Goal: Information Seeking & Learning: Learn about a topic

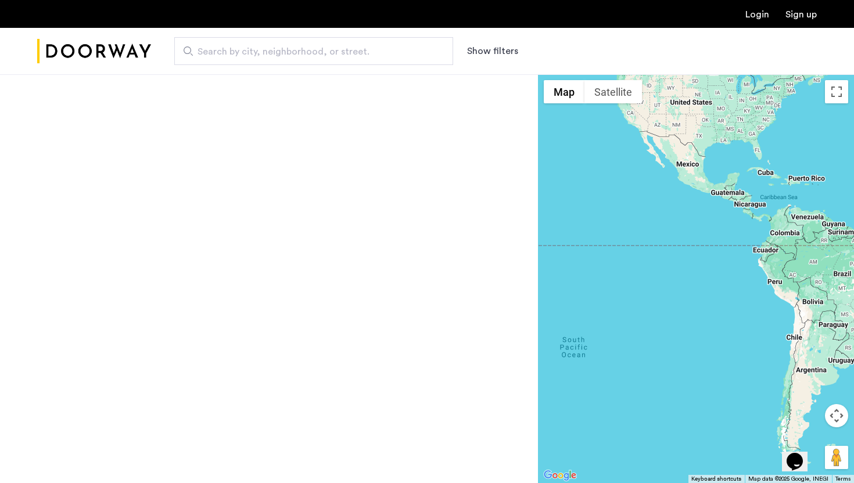
click at [303, 61] on input "Search by city, neighborhood, or street." at bounding box center [313, 51] width 279 height 28
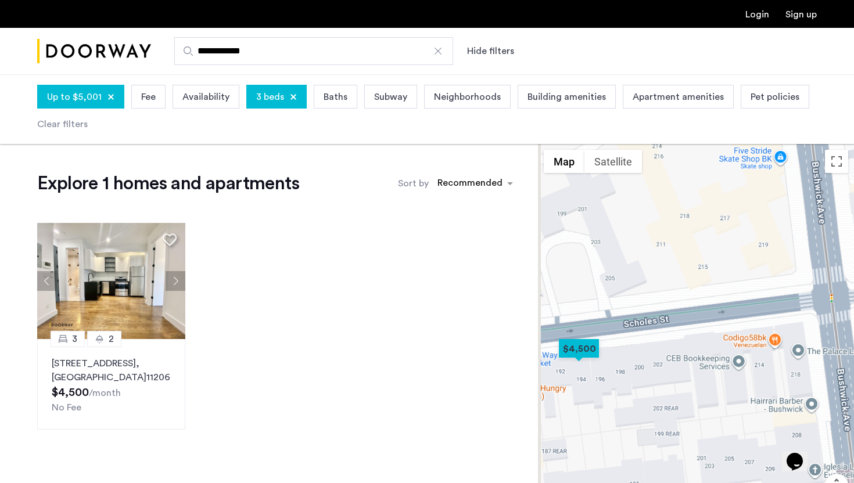
drag, startPoint x: 616, startPoint y: 401, endPoint x: 746, endPoint y: 332, distance: 147.6
click at [753, 336] on div at bounding box center [696, 348] width 316 height 409
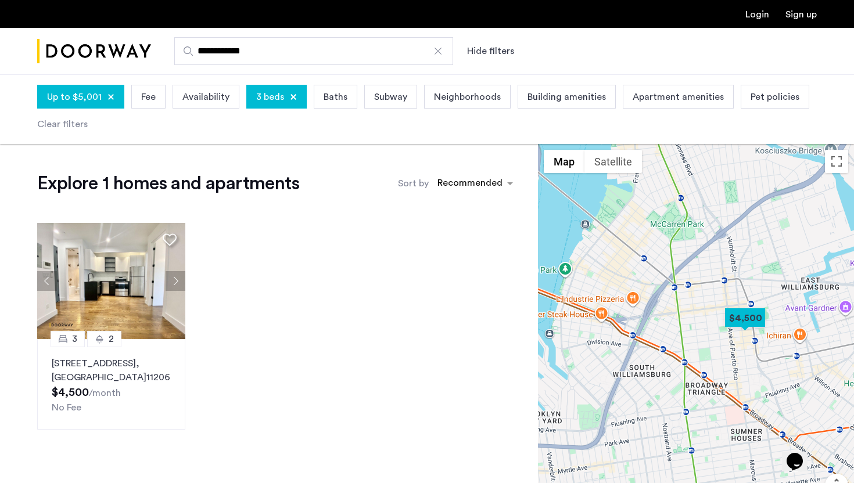
scroll to position [19, 0]
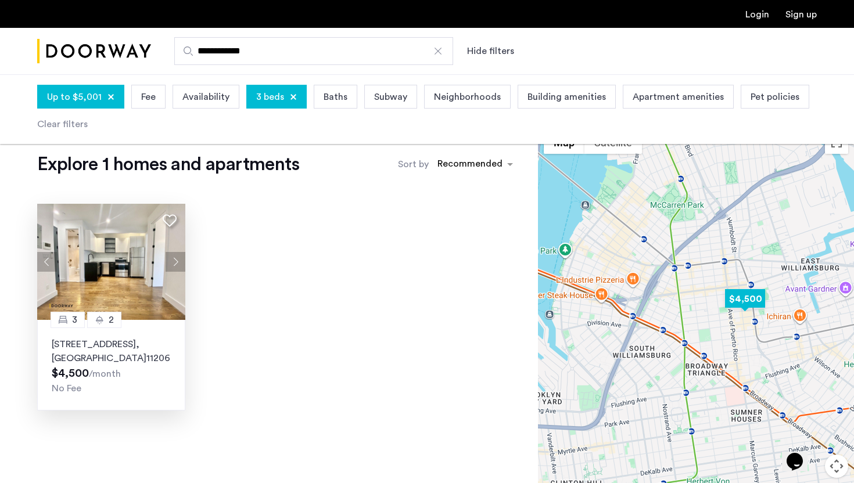
click at [179, 263] on button "Next apartment" at bounding box center [176, 262] width 20 height 20
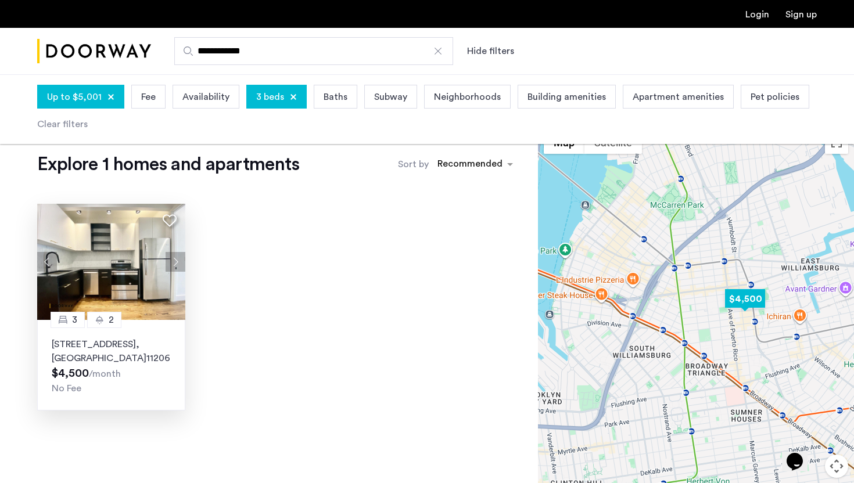
click at [48, 257] on button "Previous apartment" at bounding box center [47, 262] width 20 height 20
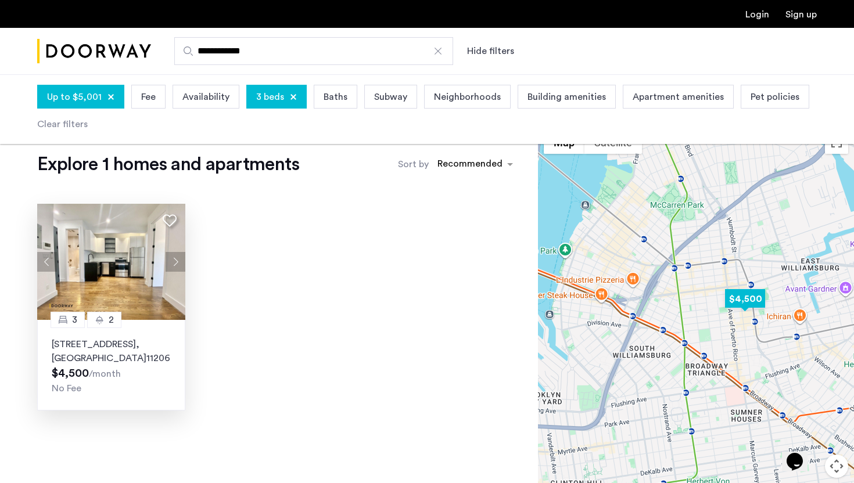
click at [48, 257] on button "Previous apartment" at bounding box center [47, 262] width 20 height 20
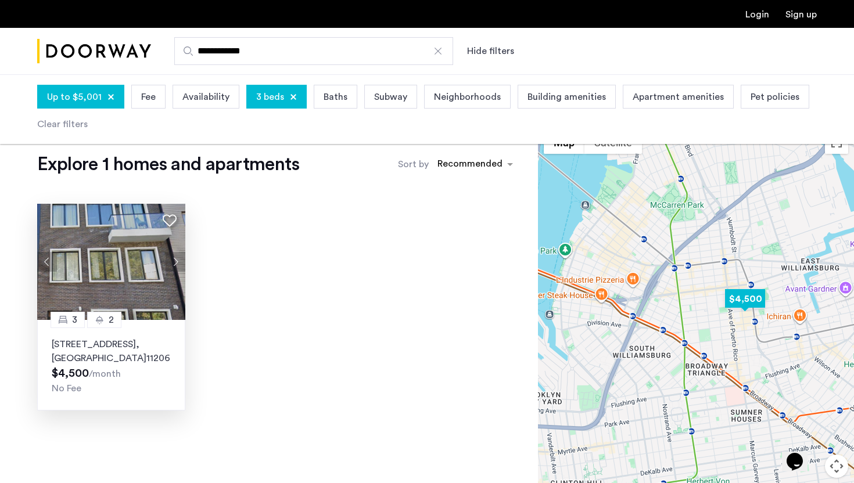
click at [178, 254] on button "Next apartment" at bounding box center [176, 262] width 20 height 20
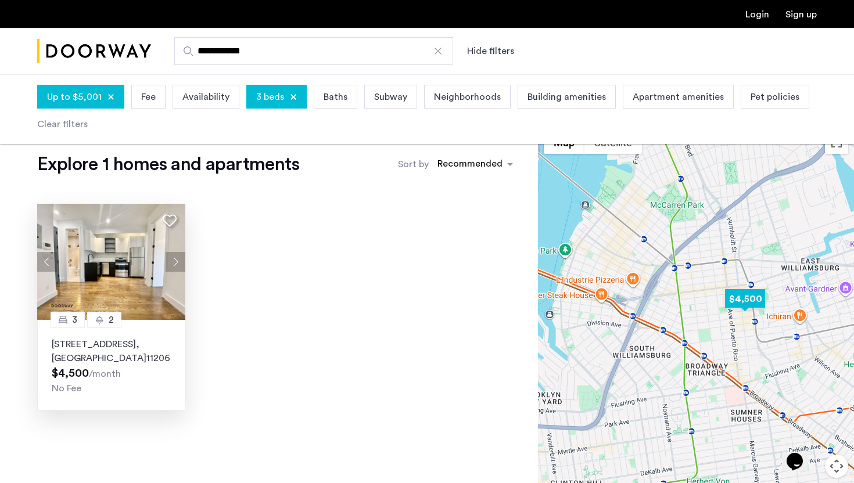
click at [178, 254] on button "Next apartment" at bounding box center [176, 262] width 20 height 20
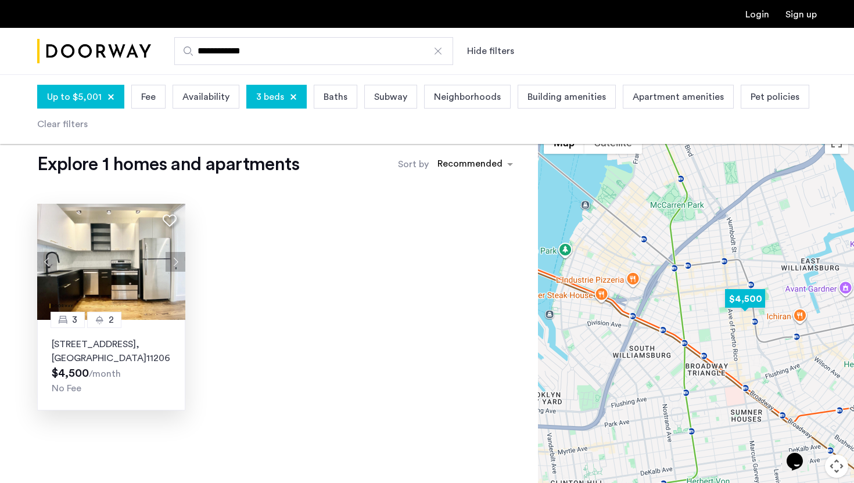
click at [176, 260] on button "Next apartment" at bounding box center [176, 262] width 20 height 20
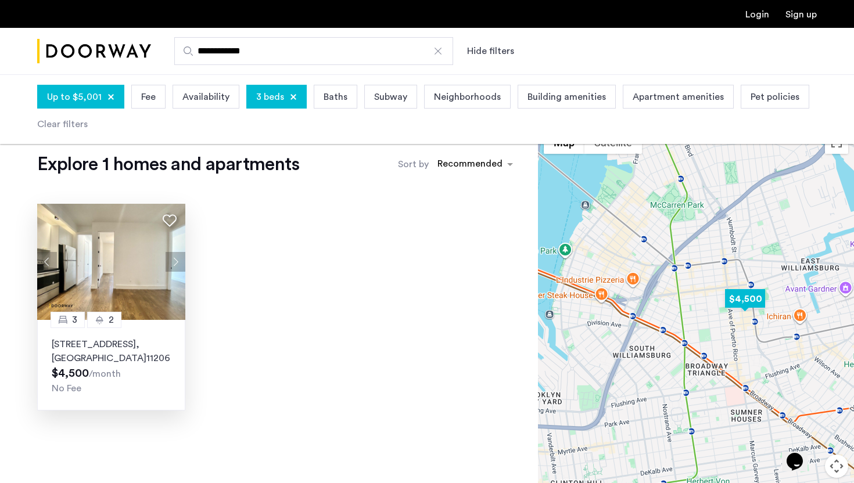
click at [176, 260] on button "Next apartment" at bounding box center [176, 262] width 20 height 20
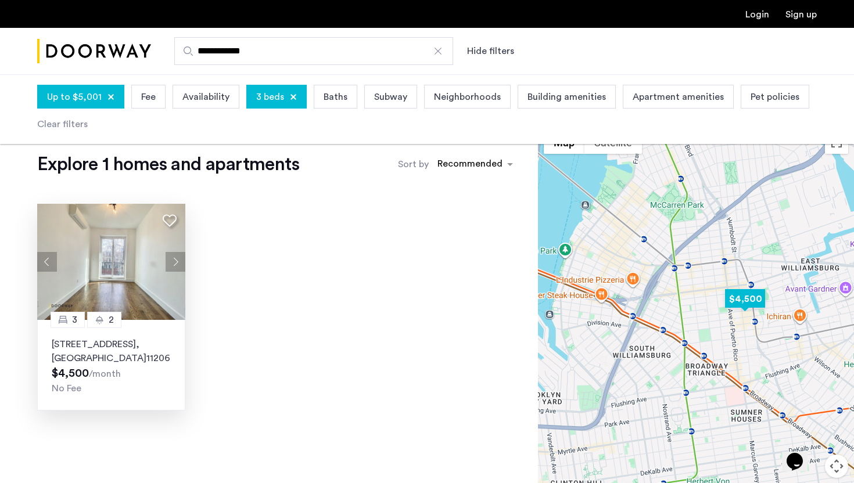
click at [176, 260] on button "Next apartment" at bounding box center [176, 262] width 20 height 20
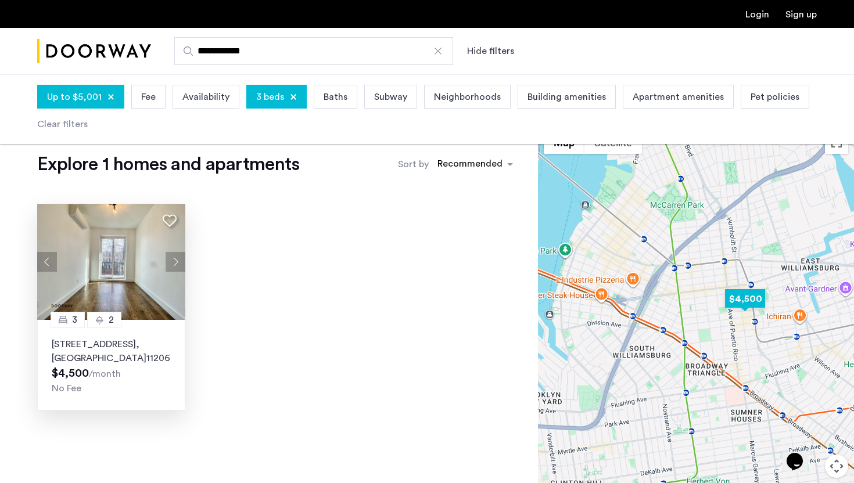
click at [176, 260] on button "Next apartment" at bounding box center [176, 262] width 20 height 20
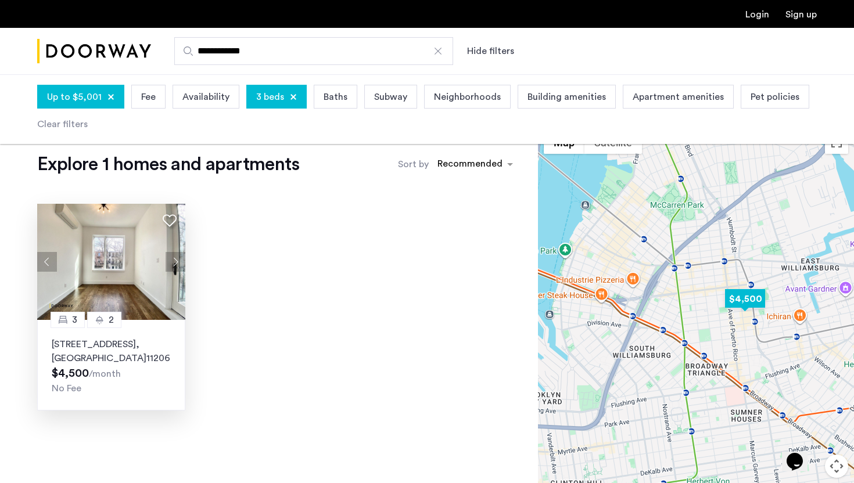
click at [176, 260] on button "Next apartment" at bounding box center [176, 262] width 20 height 20
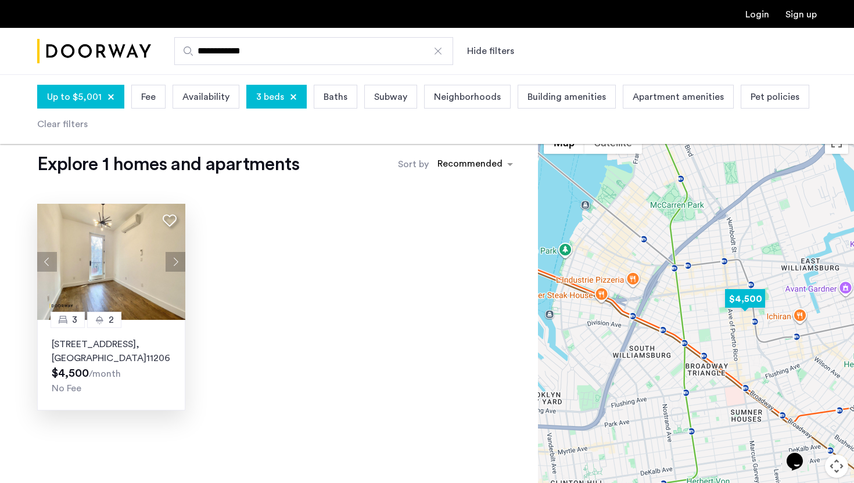
click at [176, 260] on button "Next apartment" at bounding box center [176, 262] width 20 height 20
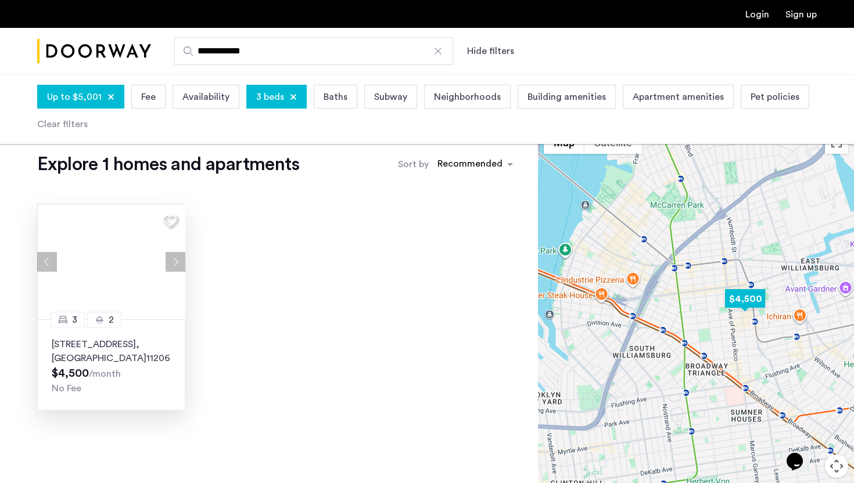
click at [176, 260] on button "Next apartment" at bounding box center [176, 262] width 20 height 20
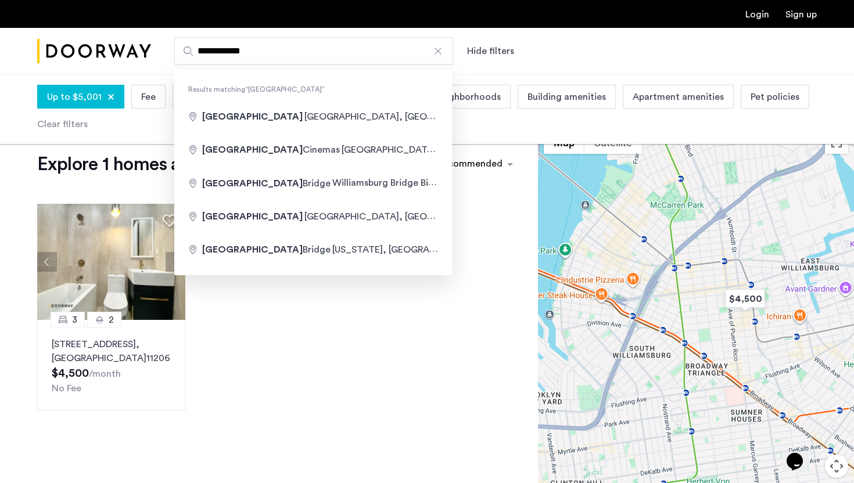
click at [278, 47] on input "**********" at bounding box center [313, 51] width 279 height 28
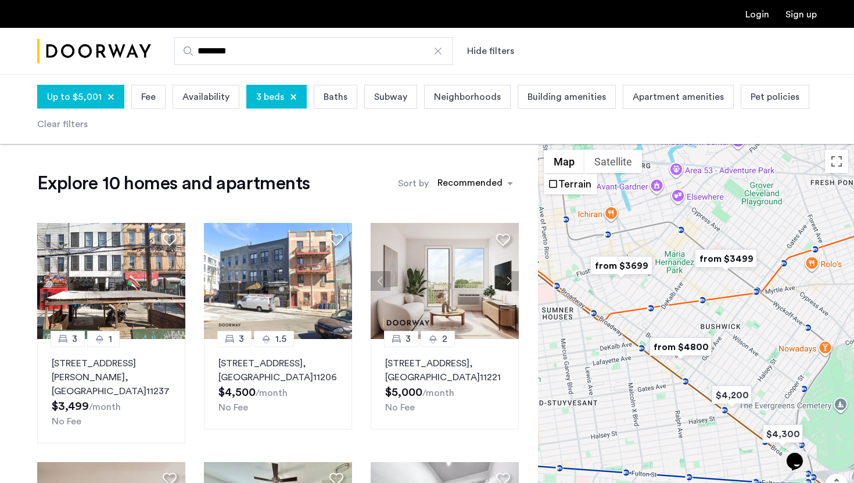
type input "********"
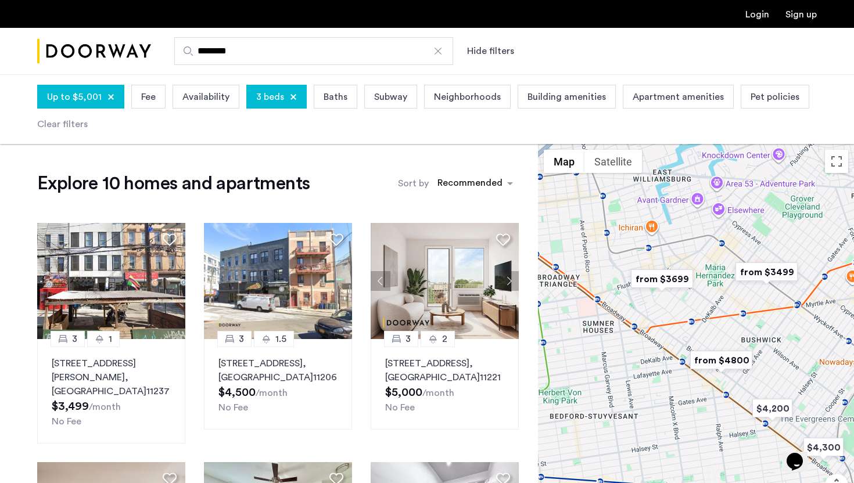
drag, startPoint x: 645, startPoint y: 228, endPoint x: 690, endPoint y: 241, distance: 47.2
click at [690, 241] on div at bounding box center [696, 348] width 316 height 409
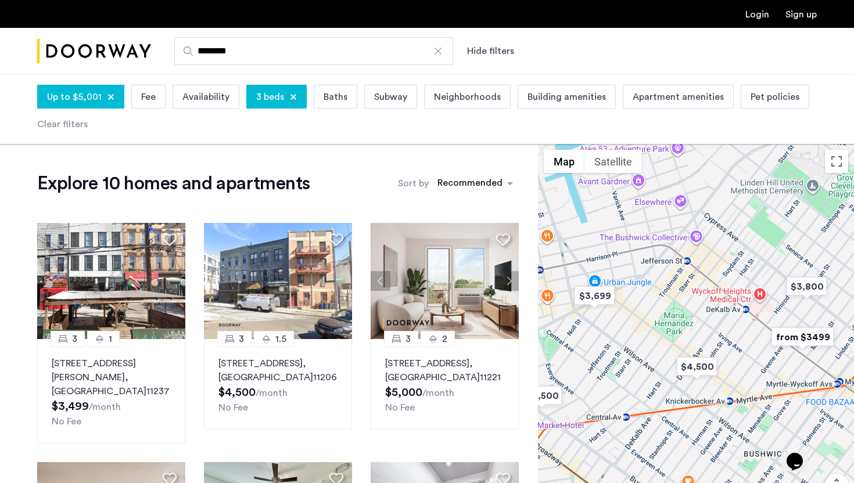
click at [790, 332] on img "from $3499" at bounding box center [802, 337] width 71 height 26
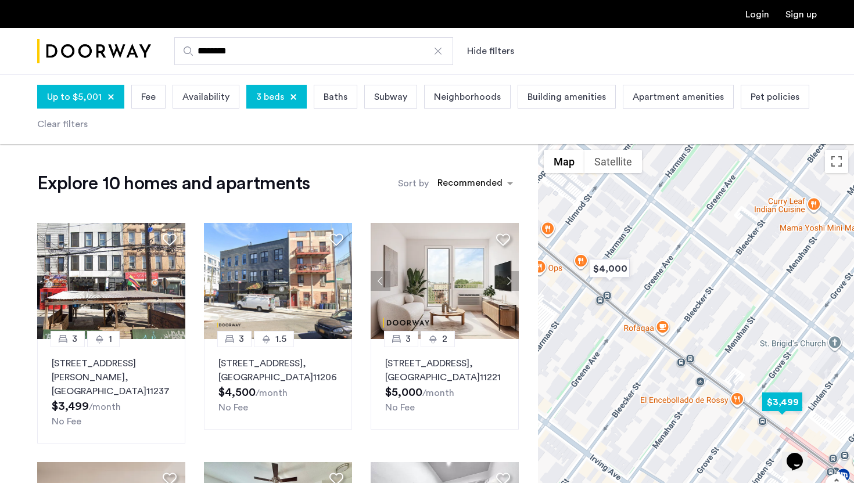
click at [774, 405] on img "$3,499" at bounding box center [781, 402] width 49 height 26
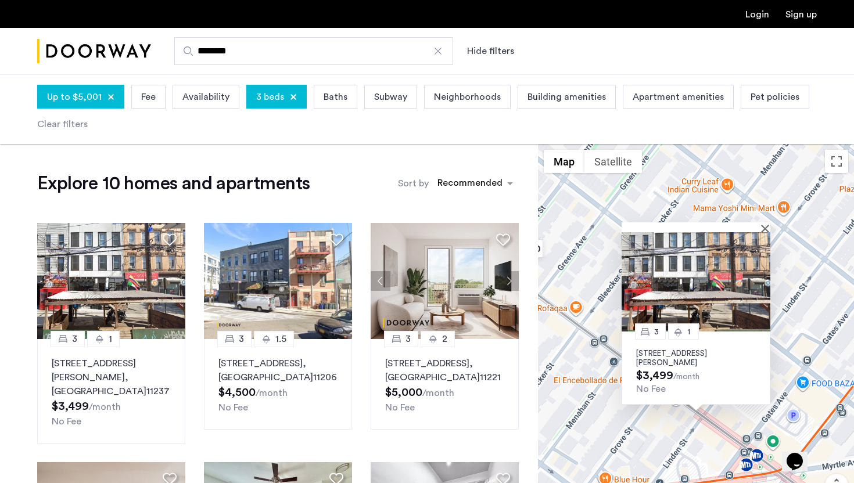
click at [688, 248] on img at bounding box center [695, 281] width 149 height 99
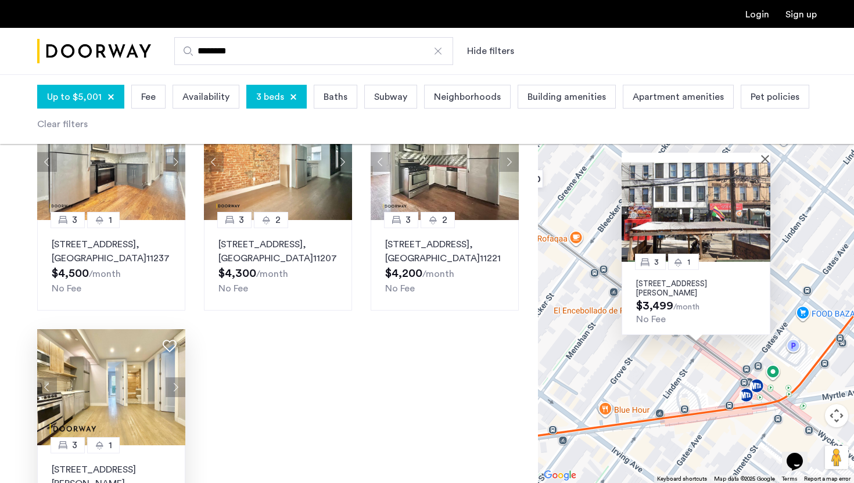
scroll to position [692, 0]
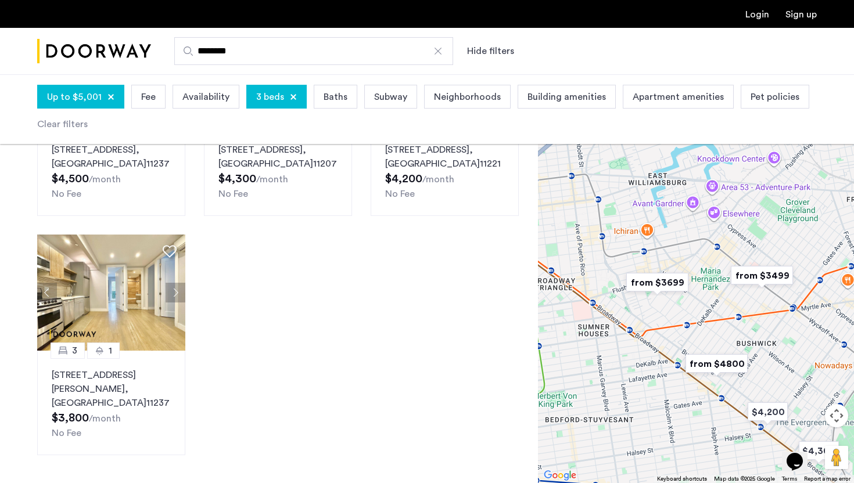
drag, startPoint x: 666, startPoint y: 236, endPoint x: 649, endPoint y: 284, distance: 51.1
click at [649, 284] on div at bounding box center [696, 278] width 316 height 409
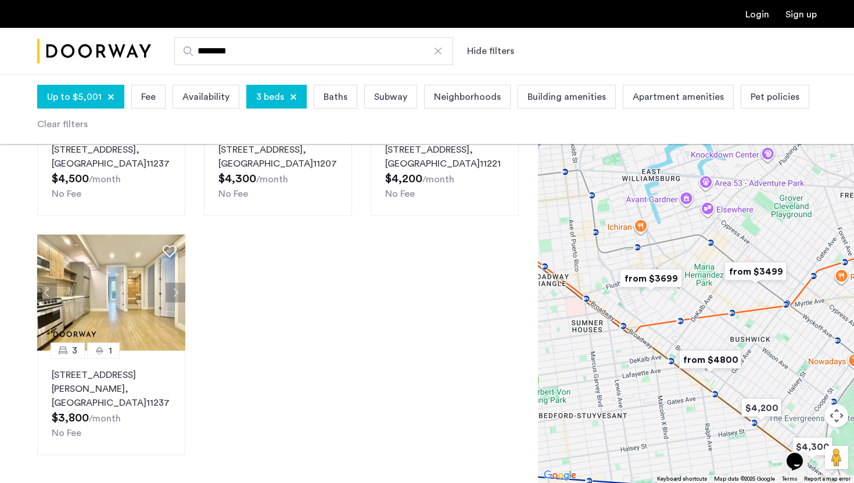
click at [651, 265] on img "from $3699" at bounding box center [650, 278] width 71 height 26
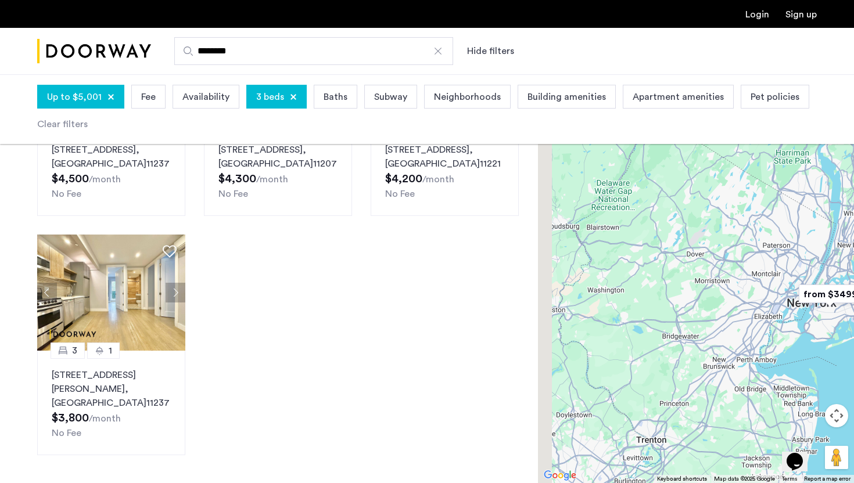
drag, startPoint x: 592, startPoint y: 326, endPoint x: 637, endPoint y: 351, distance: 51.7
click at [637, 351] on div at bounding box center [696, 278] width 316 height 409
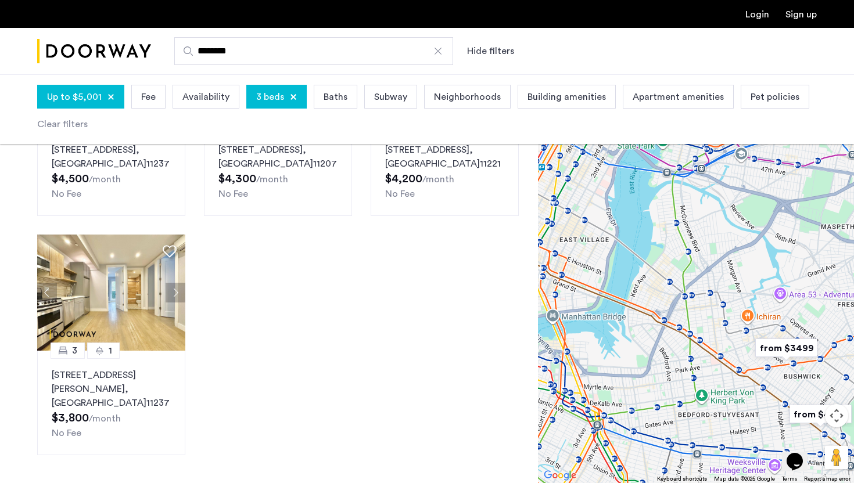
drag, startPoint x: 646, startPoint y: 336, endPoint x: 720, endPoint y: 301, distance: 81.6
click at [720, 301] on div at bounding box center [696, 278] width 316 height 409
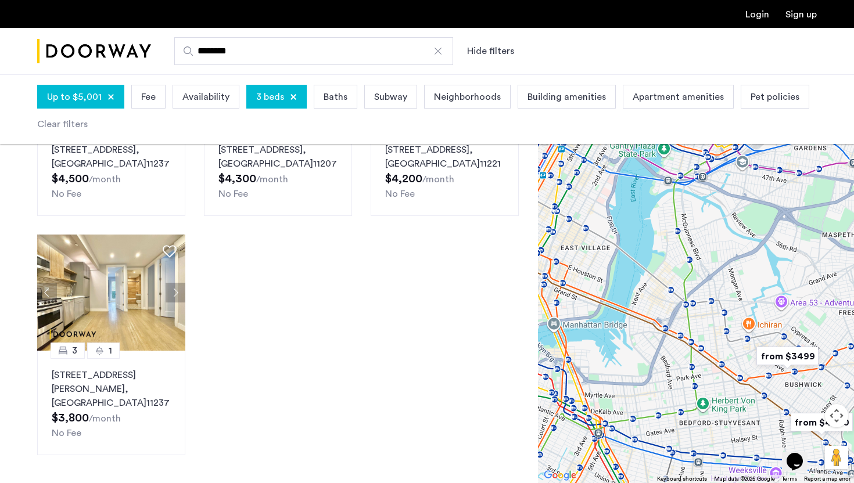
drag, startPoint x: 743, startPoint y: 267, endPoint x: 726, endPoint y: 281, distance: 21.9
click at [726, 281] on div at bounding box center [696, 278] width 316 height 409
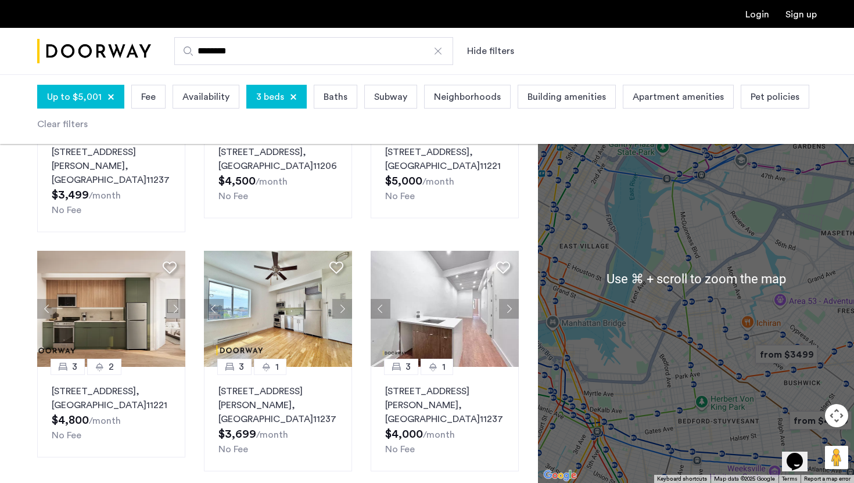
scroll to position [177, 0]
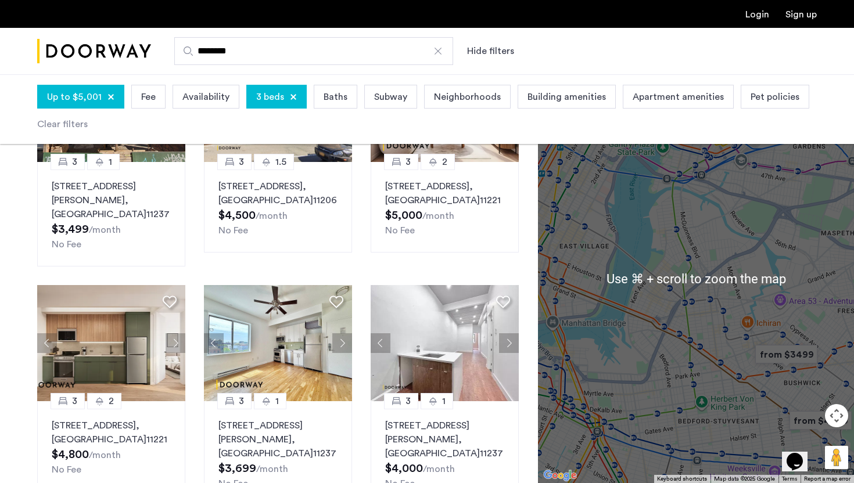
click at [693, 331] on div at bounding box center [696, 278] width 316 height 409
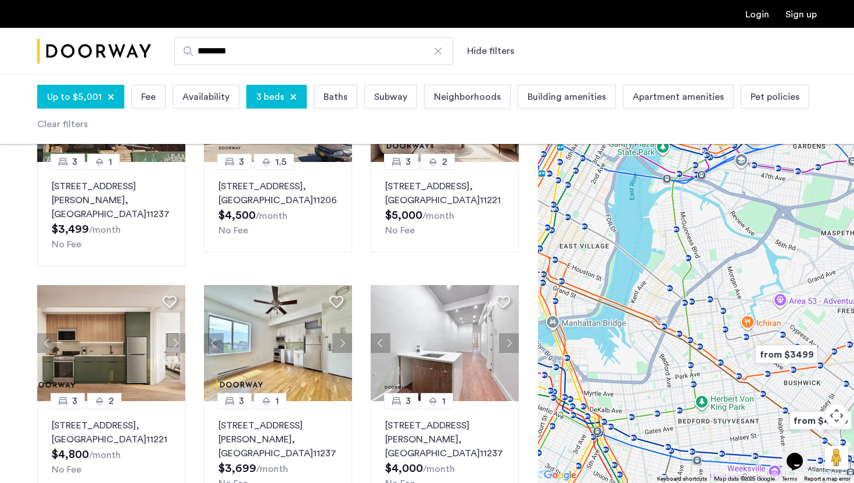
click at [366, 53] on input "********" at bounding box center [313, 51] width 279 height 28
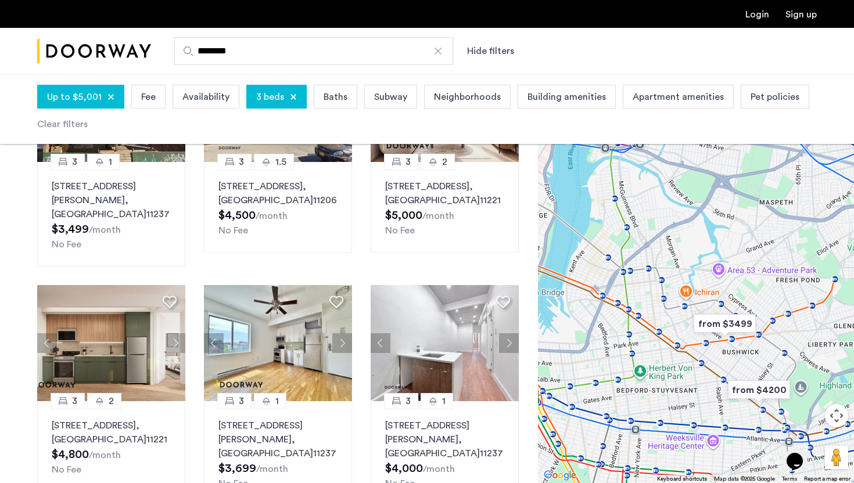
drag, startPoint x: 682, startPoint y: 357, endPoint x: 610, endPoint y: 319, distance: 81.1
click at [610, 319] on div at bounding box center [696, 278] width 316 height 409
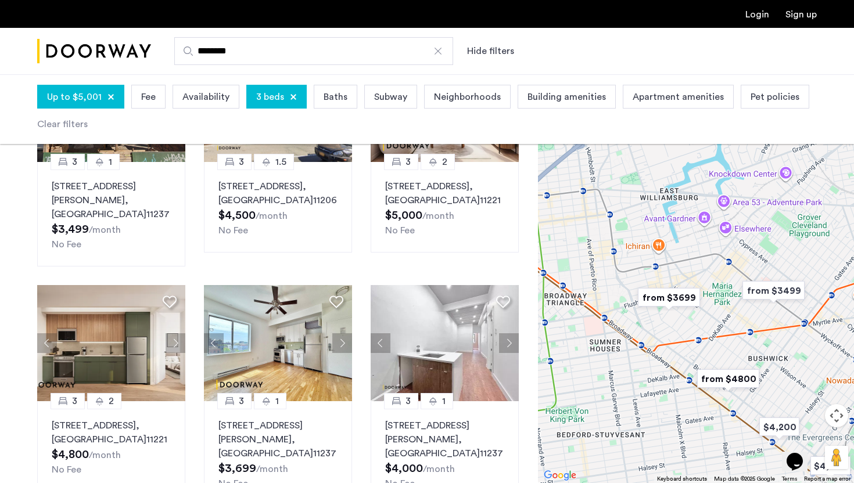
scroll to position [0, 0]
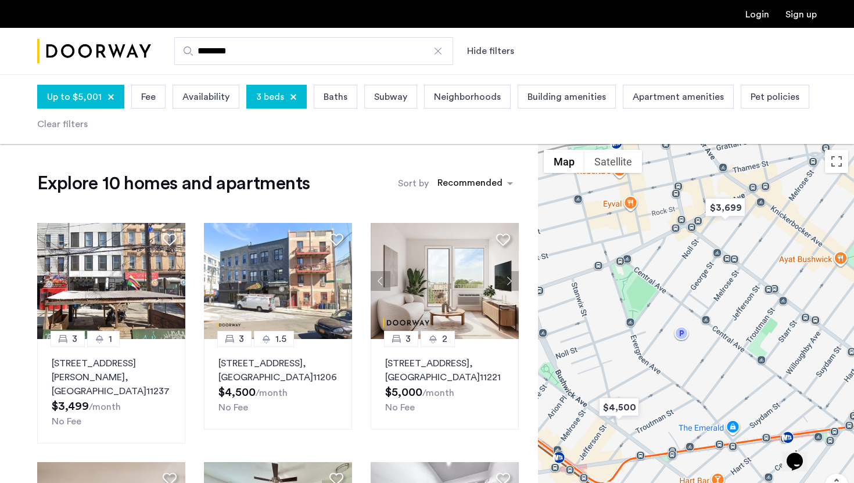
drag, startPoint x: 666, startPoint y: 377, endPoint x: 838, endPoint y: 274, distance: 199.8
click at [838, 275] on div "3 1 295 Wyckoff Avenue, Unit 3L, Brooklyn, NY 11237 $3,499 /month No Fee" at bounding box center [696, 348] width 316 height 409
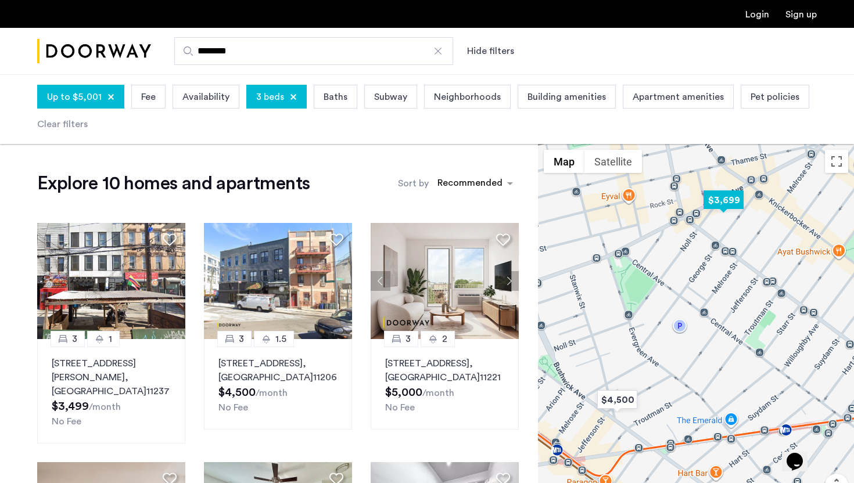
click at [727, 198] on img "$3,699" at bounding box center [723, 200] width 49 height 26
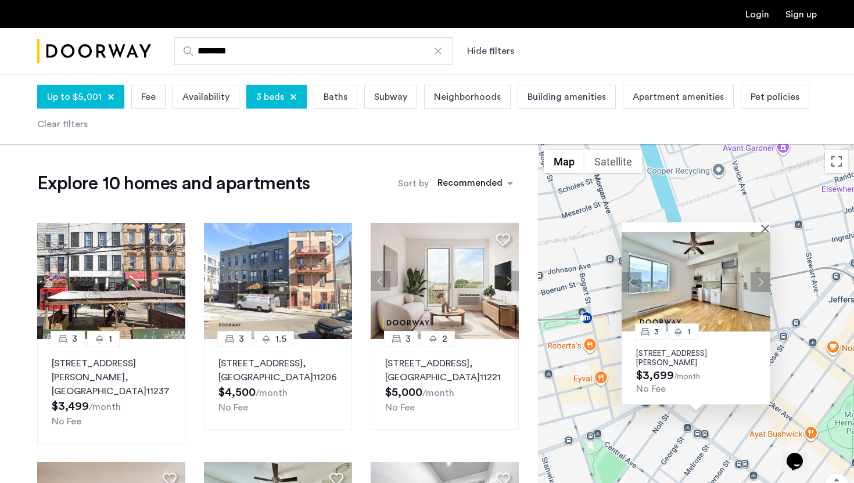
click at [720, 291] on img at bounding box center [695, 281] width 149 height 99
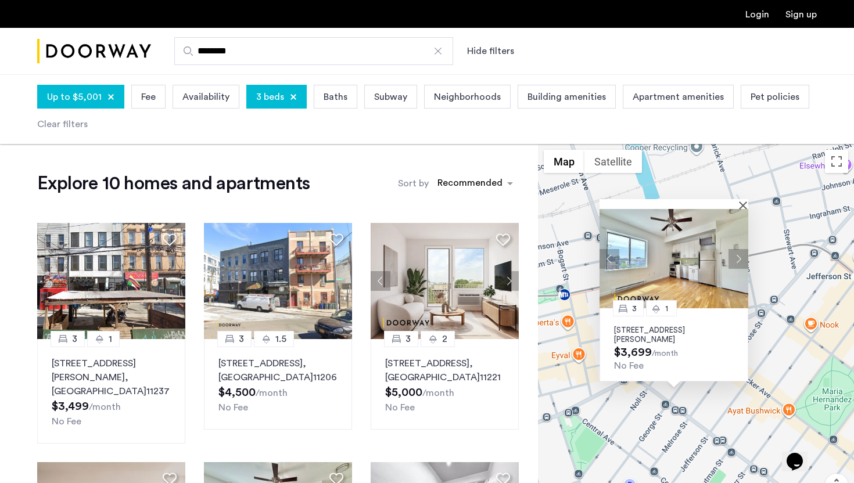
drag, startPoint x: 793, startPoint y: 343, endPoint x: 767, endPoint y: 317, distance: 36.6
click at [769, 318] on div "3 1 184 Noll Street, Unit 3C, Brooklyn, NY 11237 $3,699 /month No Fee" at bounding box center [696, 348] width 316 height 409
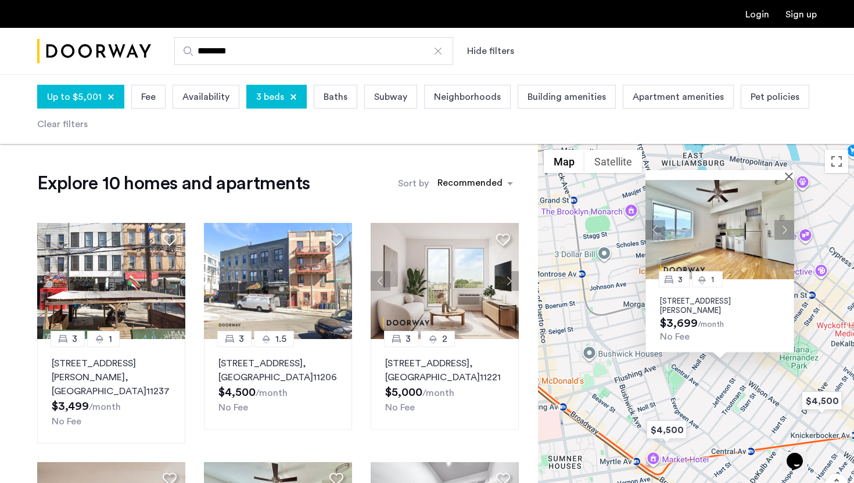
click at [735, 394] on div "3 1 184 Noll Street, Unit 3C, Brooklyn, NY 11237 $3,699 /month No Fee" at bounding box center [696, 348] width 316 height 409
click at [790, 170] on div at bounding box center [719, 175] width 149 height 10
click at [787, 177] on div at bounding box center [719, 175] width 149 height 10
click at [792, 173] on button "Close" at bounding box center [791, 176] width 8 height 8
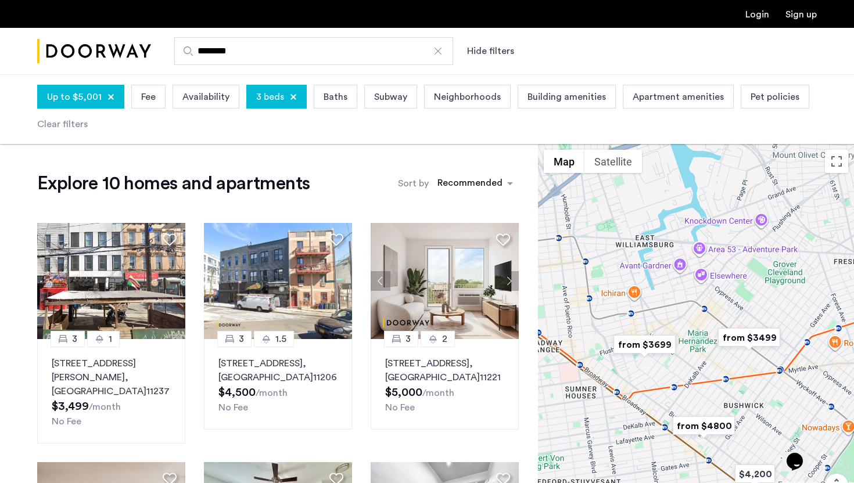
drag, startPoint x: 588, startPoint y: 386, endPoint x: 600, endPoint y: 357, distance: 30.7
click at [600, 358] on div at bounding box center [696, 348] width 316 height 409
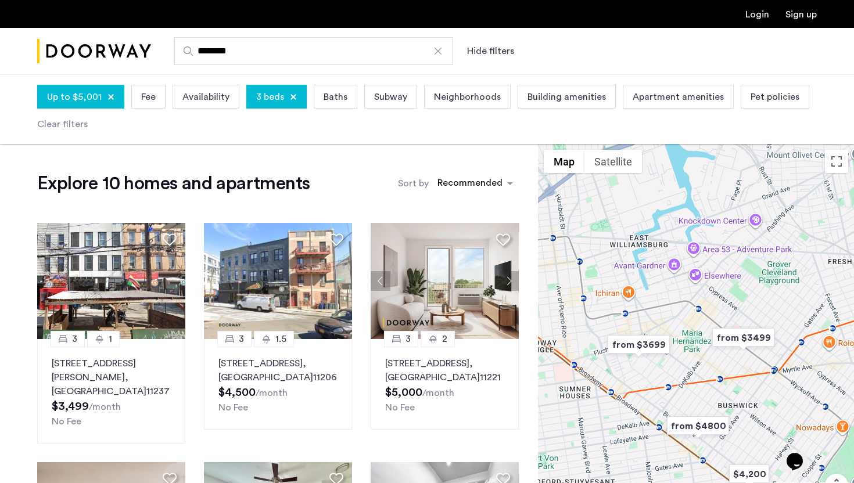
click at [443, 46] on div at bounding box center [438, 51] width 12 height 12
click at [443, 46] on input "********" at bounding box center [313, 51] width 279 height 28
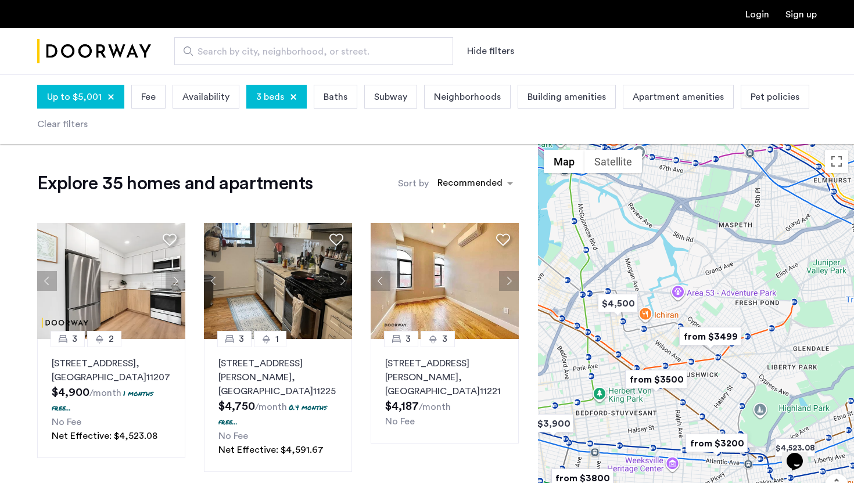
drag, startPoint x: 700, startPoint y: 346, endPoint x: 613, endPoint y: 344, distance: 87.7
click at [612, 344] on div at bounding box center [696, 348] width 316 height 409
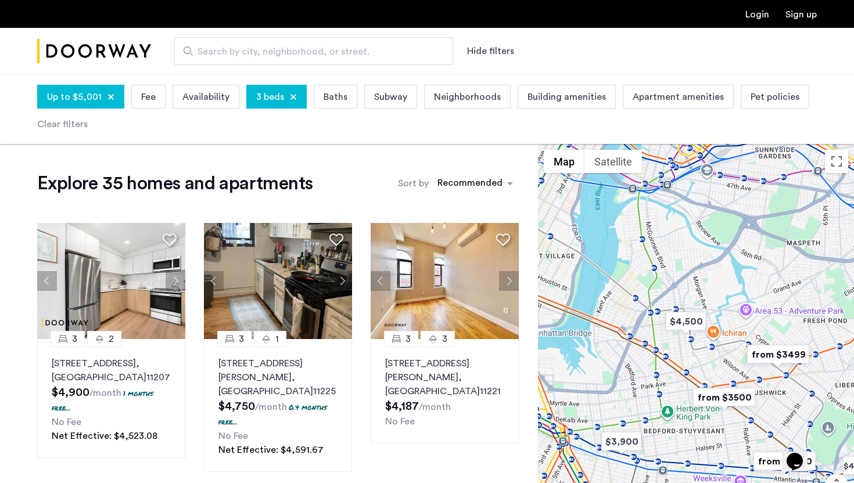
drag, startPoint x: 623, startPoint y: 344, endPoint x: 682, endPoint y: 461, distance: 131.4
click at [682, 461] on div at bounding box center [696, 348] width 316 height 409
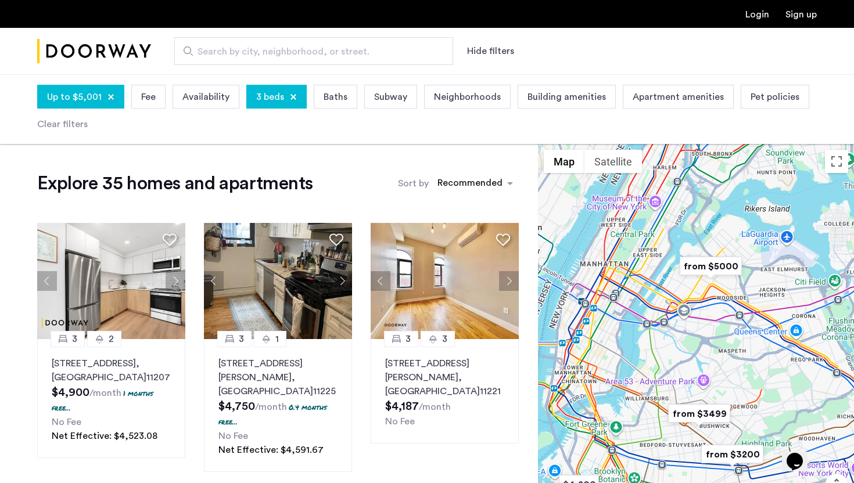
drag, startPoint x: 627, startPoint y: 354, endPoint x: 624, endPoint y: 414, distance: 59.9
click at [625, 415] on div at bounding box center [696, 348] width 316 height 409
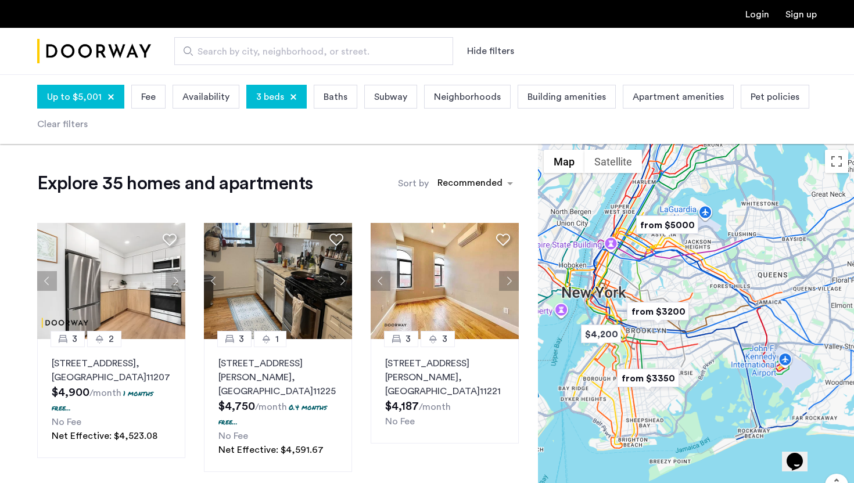
drag, startPoint x: 648, startPoint y: 429, endPoint x: 649, endPoint y: 290, distance: 138.8
click at [649, 290] on img "from $3499" at bounding box center [660, 299] width 71 height 26
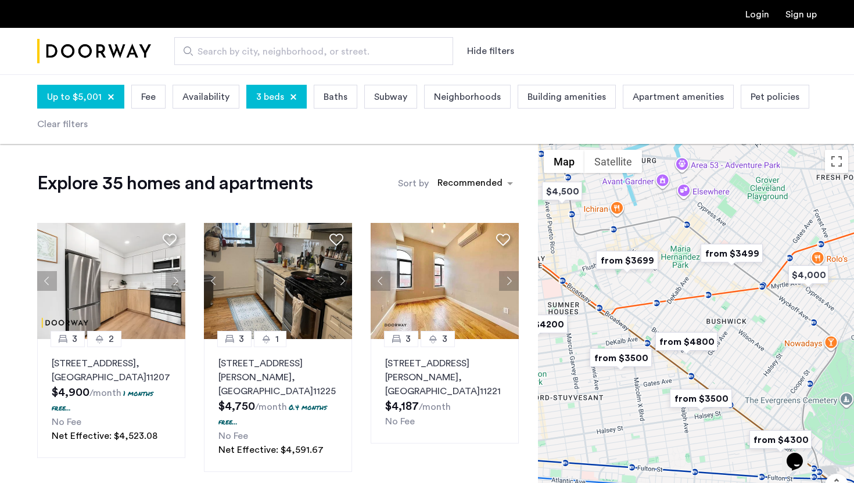
drag, startPoint x: 698, startPoint y: 289, endPoint x: 623, endPoint y: 298, distance: 76.1
click at [622, 298] on div "To navigate, press the arrow keys." at bounding box center [696, 348] width 316 height 409
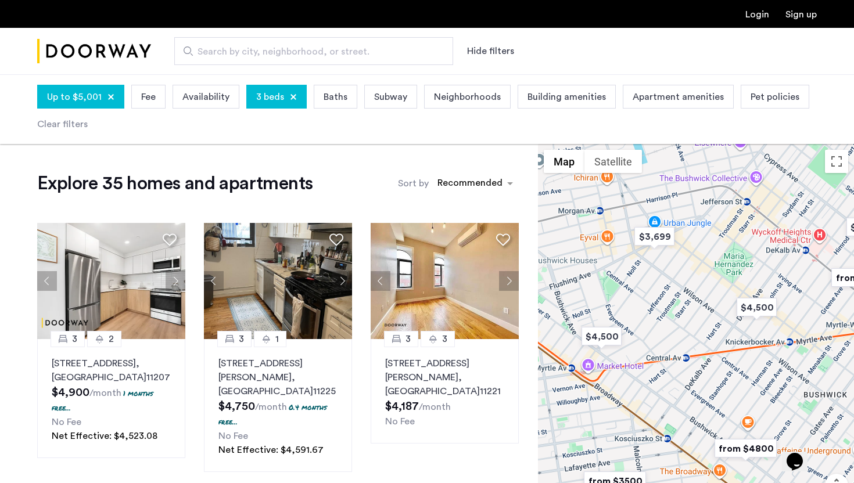
drag, startPoint x: 727, startPoint y: 348, endPoint x: 702, endPoint y: 373, distance: 35.3
click at [703, 374] on div "To navigate, press the arrow keys." at bounding box center [696, 348] width 316 height 409
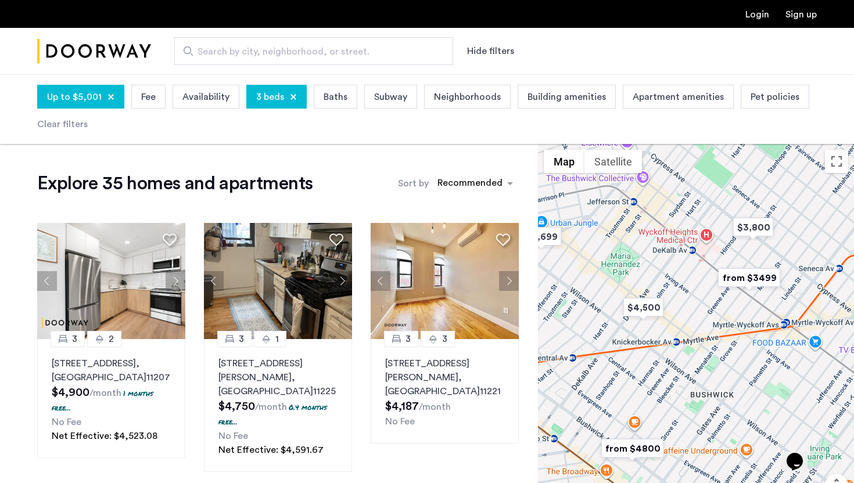
drag, startPoint x: 730, startPoint y: 396, endPoint x: 606, endPoint y: 395, distance: 123.1
click at [606, 395] on div "To navigate, press the arrow keys." at bounding box center [696, 348] width 316 height 409
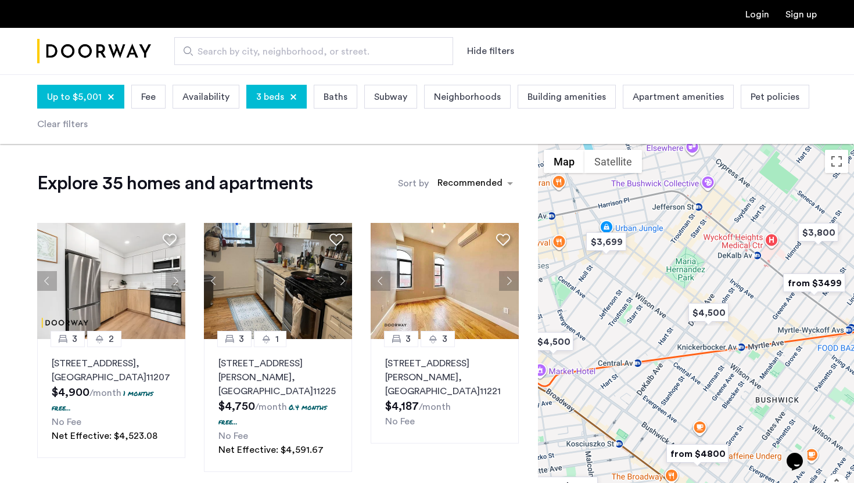
drag, startPoint x: 608, startPoint y: 245, endPoint x: 687, endPoint y: 250, distance: 79.2
click at [687, 250] on div "To navigate, press the arrow keys." at bounding box center [696, 348] width 316 height 409
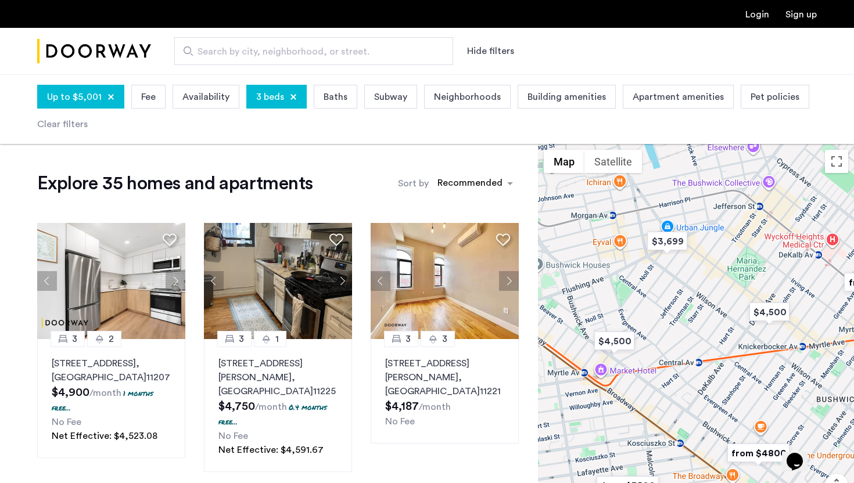
drag, startPoint x: 625, startPoint y: 276, endPoint x: 694, endPoint y: 278, distance: 69.2
click at [694, 279] on div "To navigate, press the arrow keys." at bounding box center [696, 348] width 316 height 409
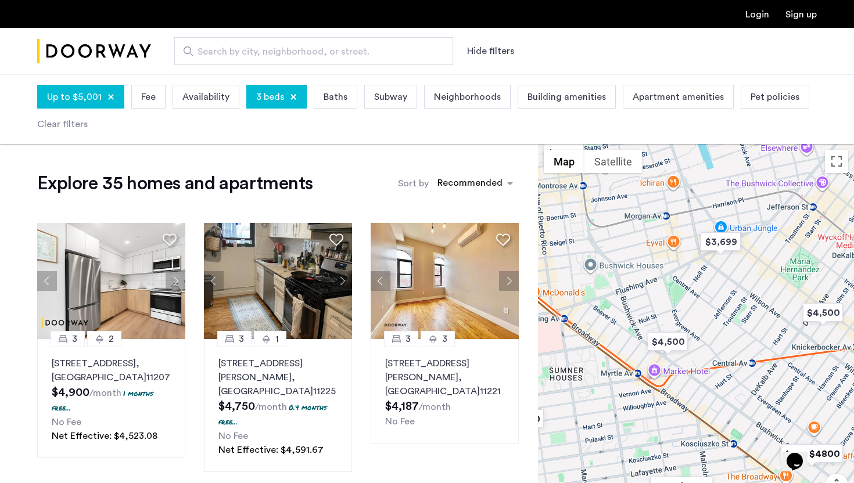
drag, startPoint x: 694, startPoint y: 278, endPoint x: 746, endPoint y: 278, distance: 52.3
click at [746, 278] on div "To navigate, press the arrow keys." at bounding box center [696, 348] width 316 height 409
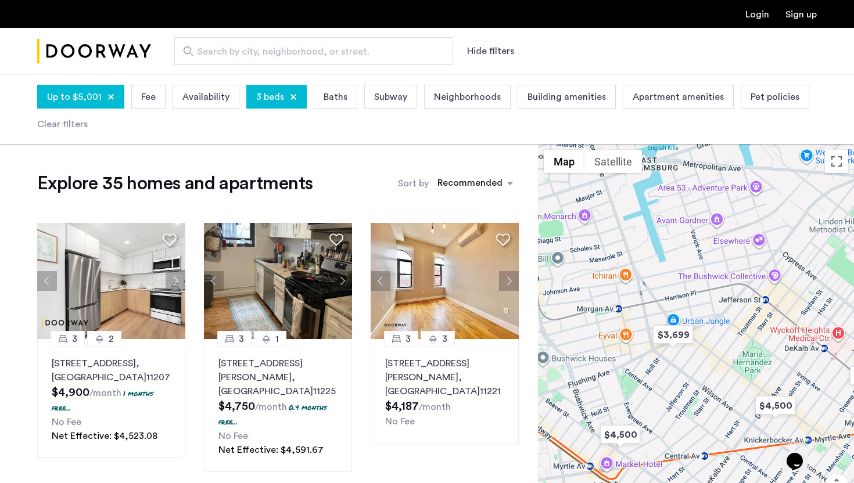
drag, startPoint x: 746, startPoint y: 278, endPoint x: 698, endPoint y: 372, distance: 105.5
click at [698, 373] on div "To navigate, press the arrow keys." at bounding box center [696, 348] width 316 height 409
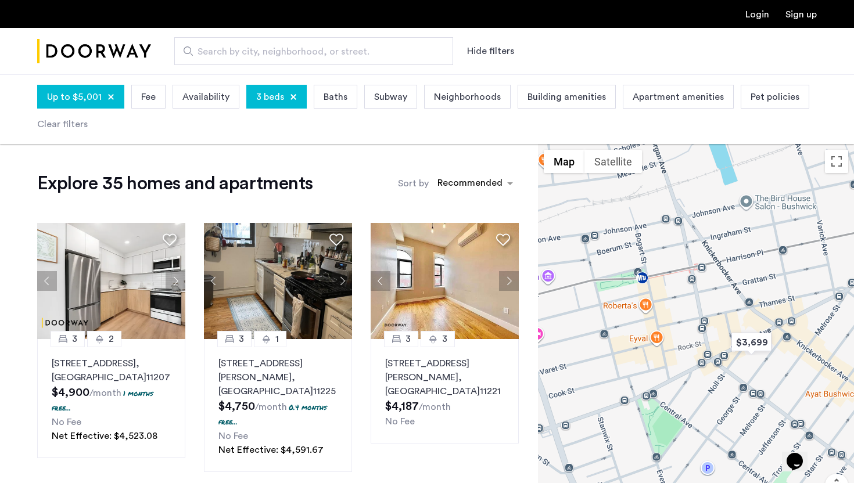
drag, startPoint x: 620, startPoint y: 332, endPoint x: 701, endPoint y: 317, distance: 82.8
click at [701, 317] on div "To navigate, press the arrow keys." at bounding box center [696, 348] width 316 height 409
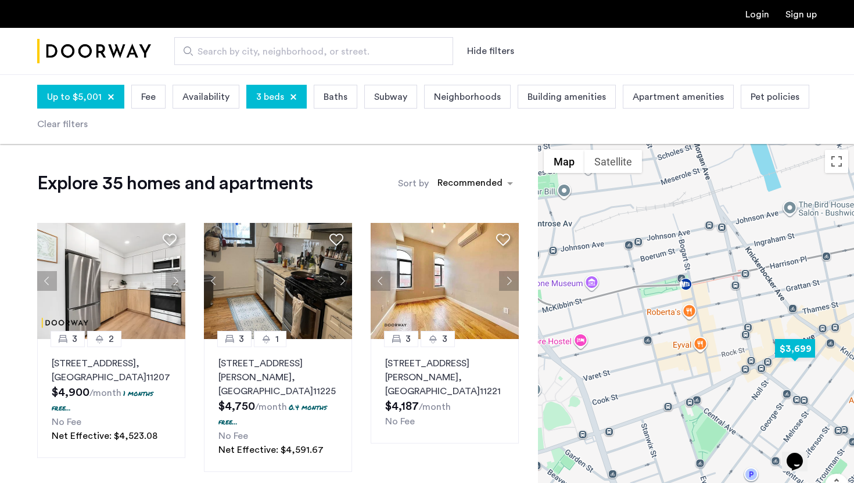
click at [799, 346] on img "$3,699" at bounding box center [794, 349] width 49 height 26
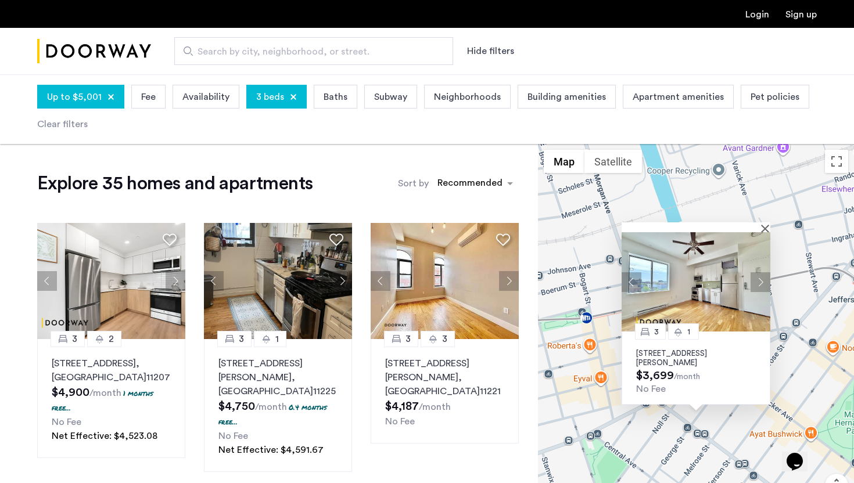
click at [761, 275] on button "Next apartment" at bounding box center [760, 282] width 20 height 20
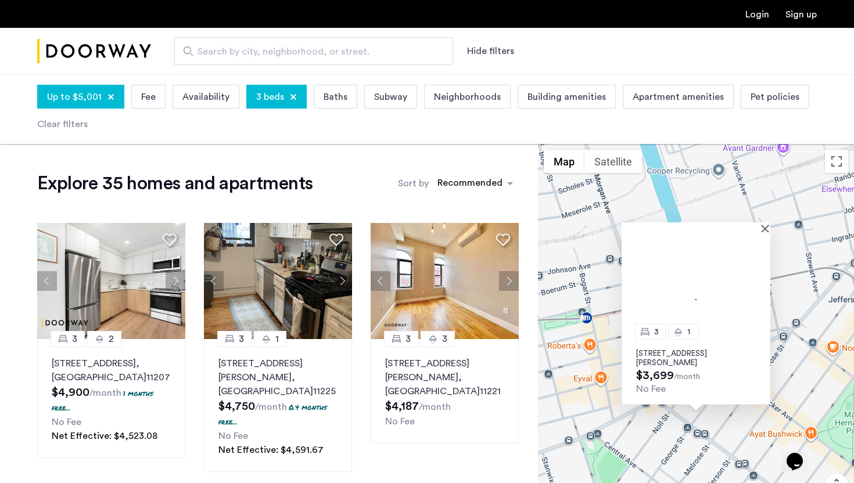
click at [761, 275] on img at bounding box center [695, 281] width 149 height 99
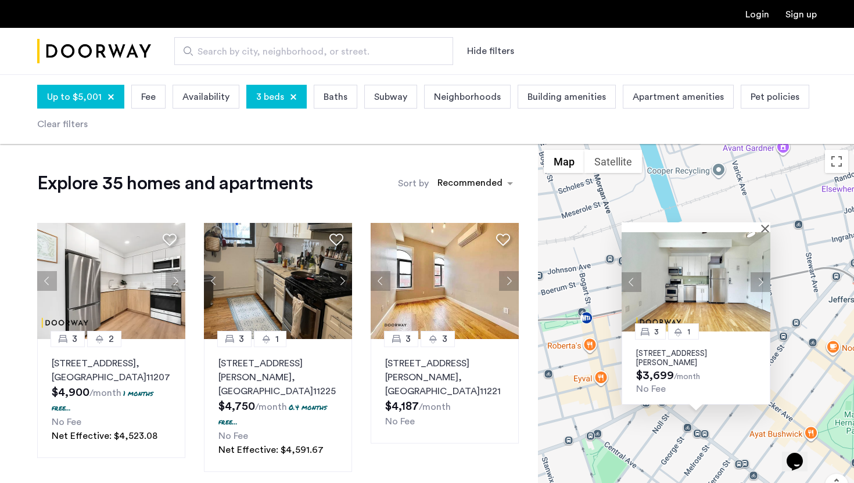
click at [757, 228] on div at bounding box center [691, 227] width 141 height 10
click at [768, 222] on div at bounding box center [695, 227] width 149 height 10
click at [766, 224] on button "Close" at bounding box center [767, 228] width 8 height 8
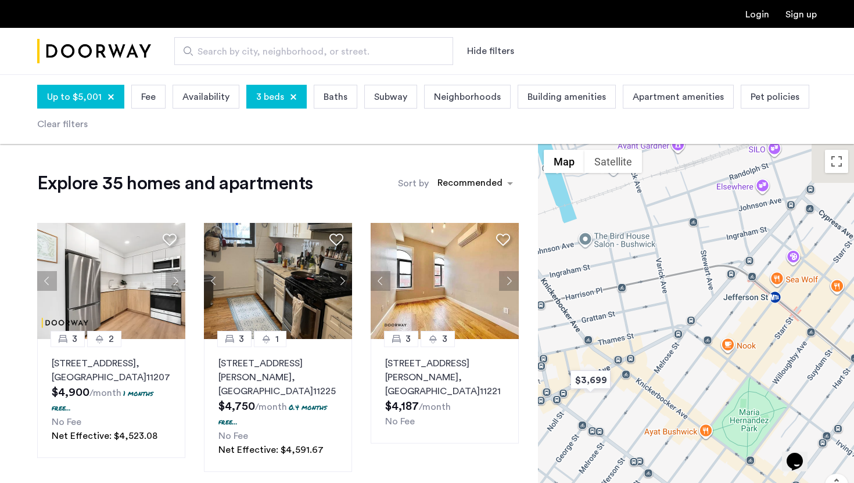
drag, startPoint x: 734, startPoint y: 346, endPoint x: 608, endPoint y: 340, distance: 125.6
click at [609, 340] on div at bounding box center [696, 348] width 316 height 409
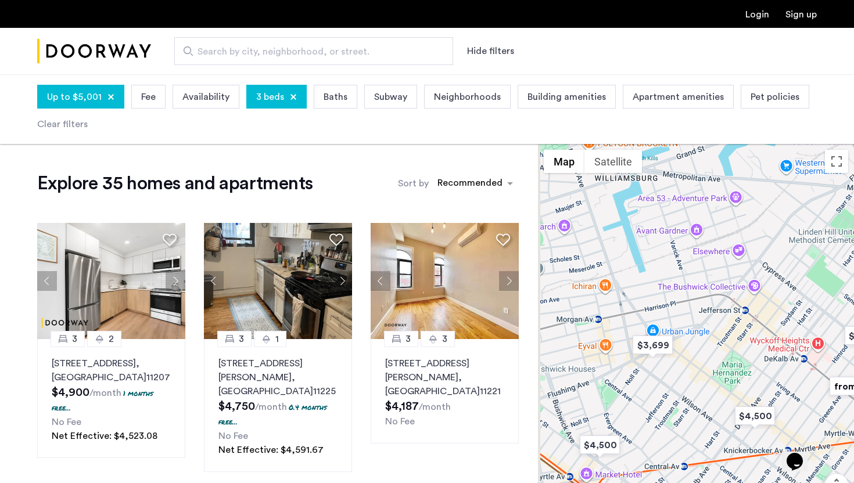
drag, startPoint x: 653, startPoint y: 357, endPoint x: 744, endPoint y: 344, distance: 92.1
click at [746, 344] on div at bounding box center [696, 348] width 316 height 409
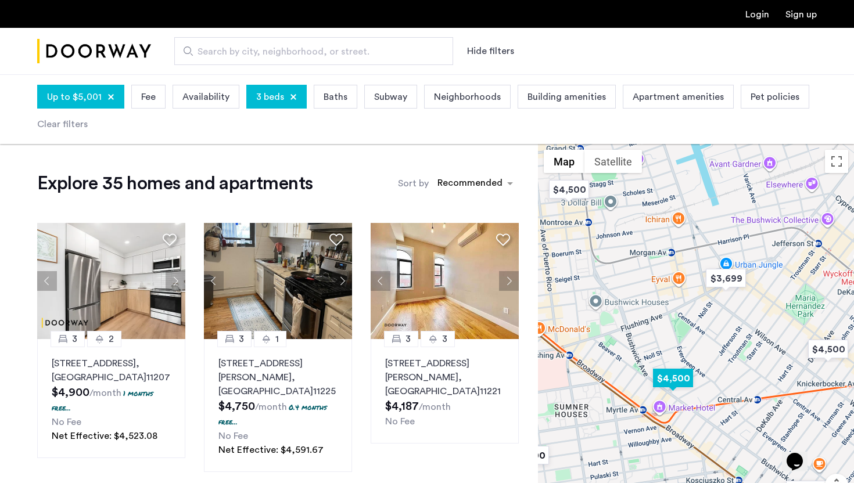
drag, startPoint x: 633, startPoint y: 442, endPoint x: 695, endPoint y: 406, distance: 71.8
click at [697, 391] on img "$4,500" at bounding box center [672, 378] width 49 height 26
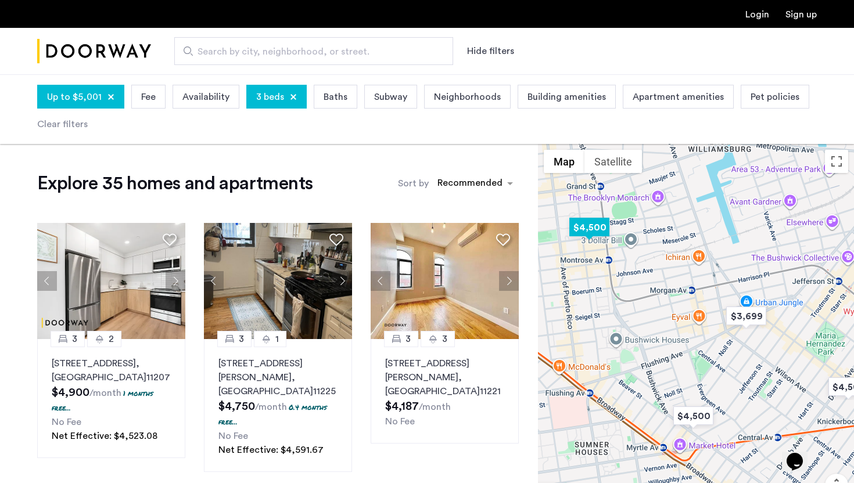
click at [590, 228] on img "$4,500" at bounding box center [589, 227] width 49 height 26
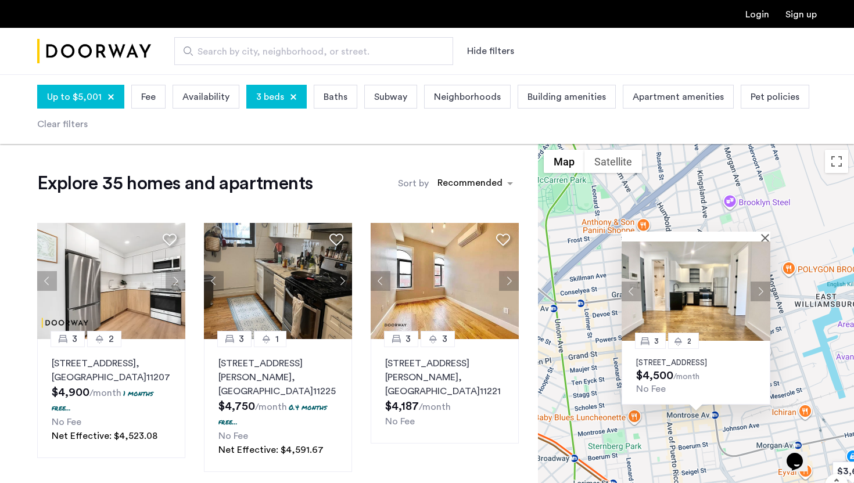
click at [761, 282] on button "Next apartment" at bounding box center [760, 292] width 20 height 20
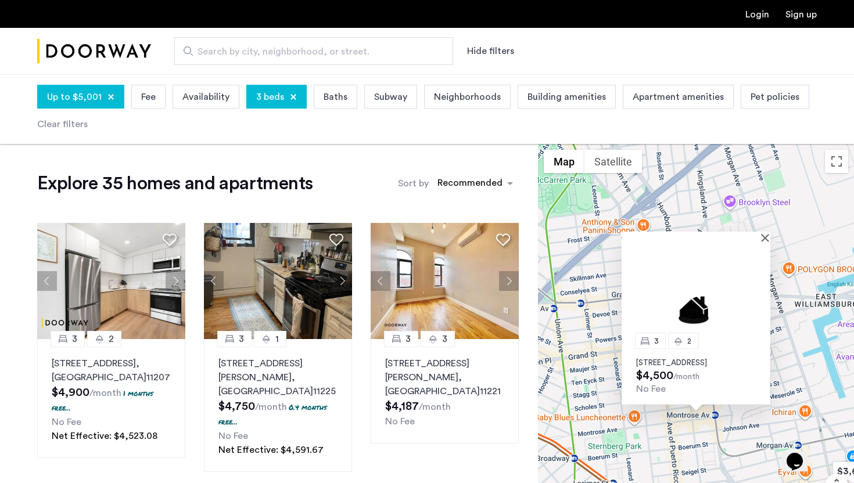
click at [763, 232] on div at bounding box center [695, 237] width 149 height 10
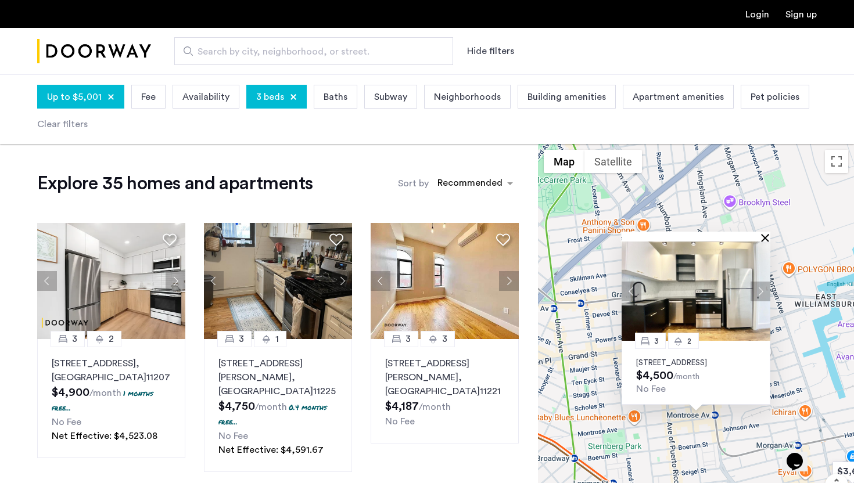
click at [764, 233] on button "Close" at bounding box center [767, 237] width 8 height 8
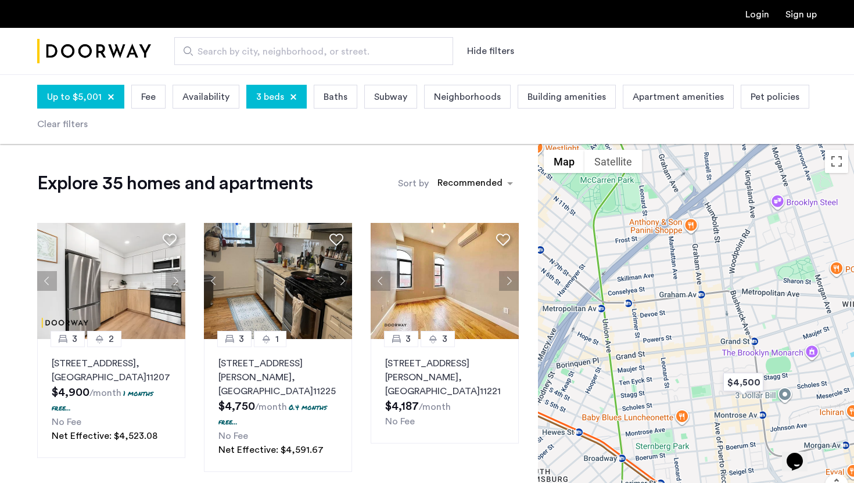
drag, startPoint x: 617, startPoint y: 339, endPoint x: 667, endPoint y: 337, distance: 50.6
click at [669, 339] on div at bounding box center [696, 348] width 316 height 409
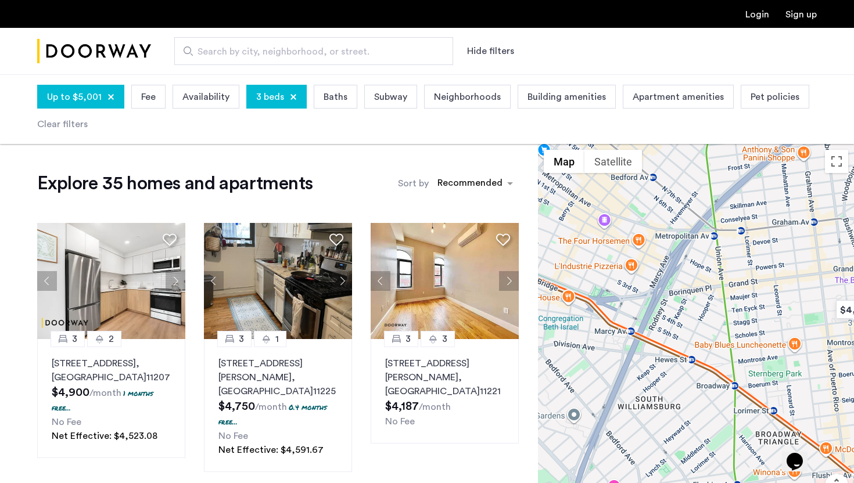
drag, startPoint x: 624, startPoint y: 387, endPoint x: 741, endPoint y: 313, distance: 138.1
click at [741, 314] on div at bounding box center [696, 348] width 316 height 409
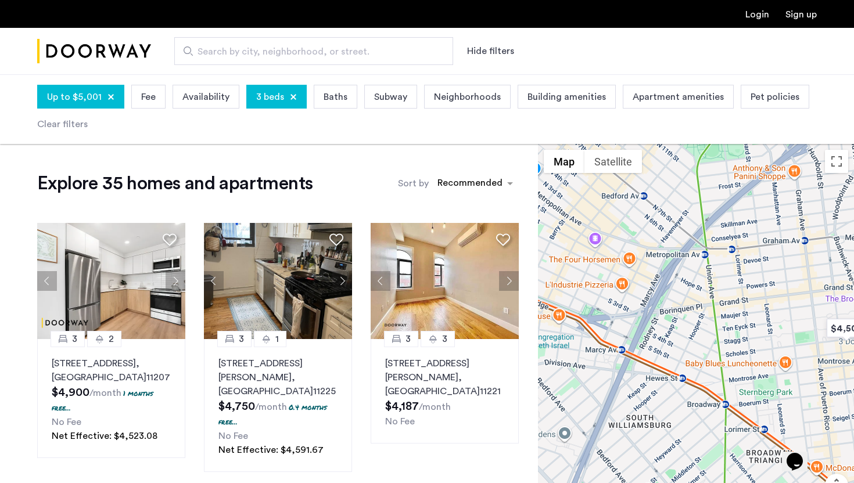
drag, startPoint x: 767, startPoint y: 242, endPoint x: 691, endPoint y: 329, distance: 115.2
click at [691, 329] on div at bounding box center [696, 348] width 316 height 409
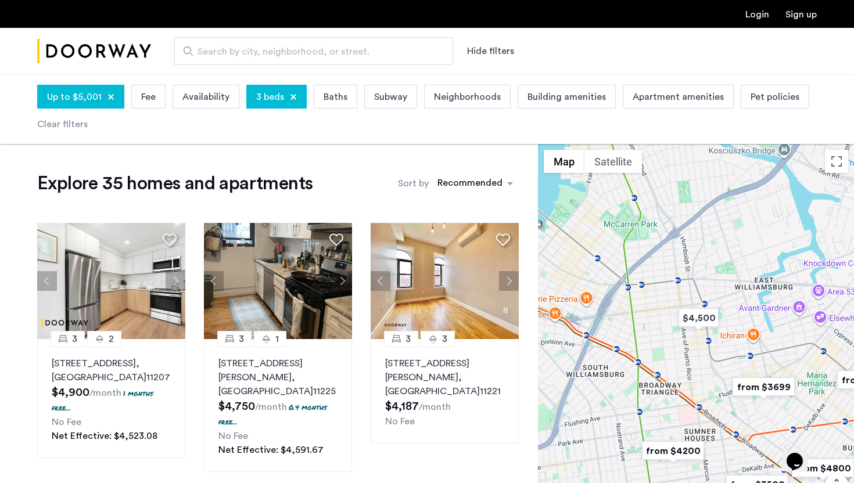
drag, startPoint x: 700, startPoint y: 389, endPoint x: 609, endPoint y: 293, distance: 132.3
click at [609, 293] on div at bounding box center [696, 348] width 316 height 409
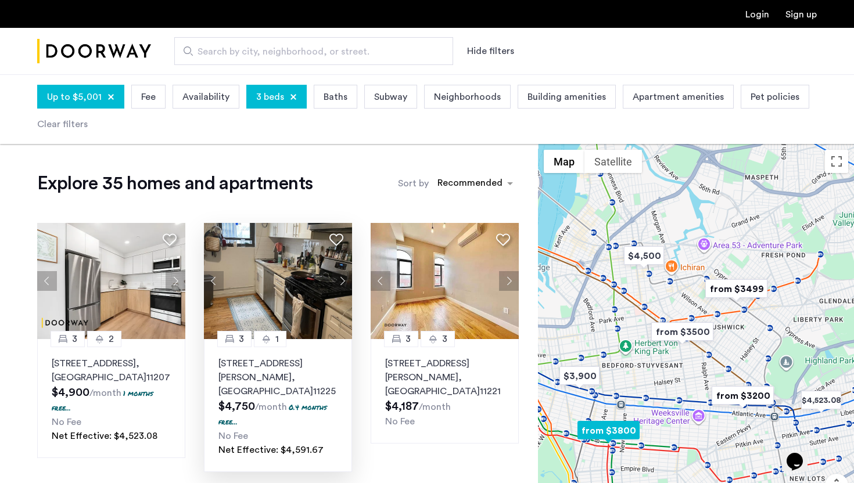
click at [318, 305] on img at bounding box center [278, 281] width 149 height 116
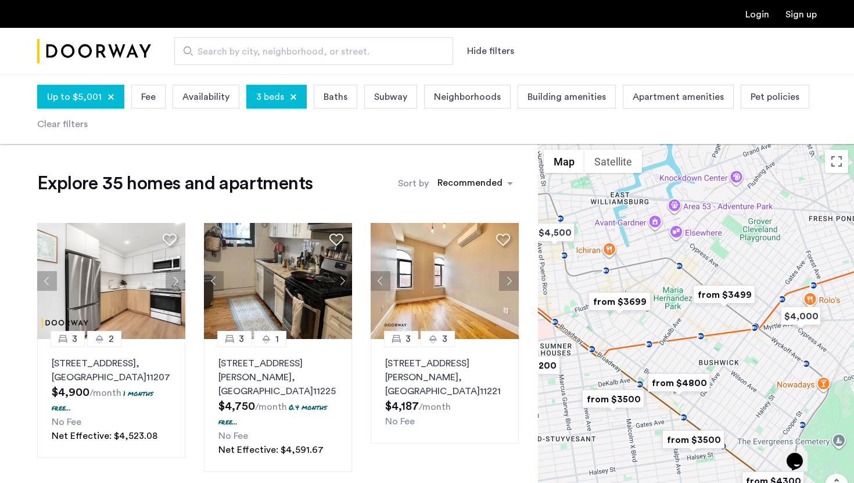
click at [723, 300] on img "from $3499" at bounding box center [723, 295] width 71 height 26
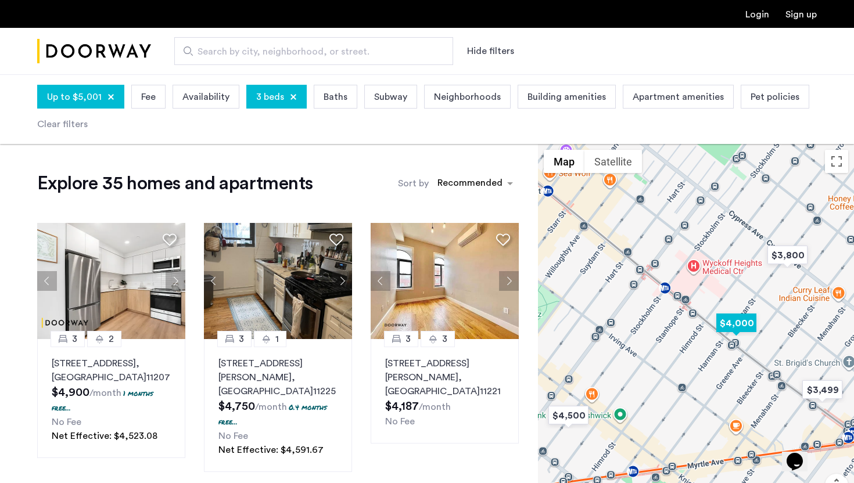
click at [733, 321] on img "$4,000" at bounding box center [736, 323] width 49 height 26
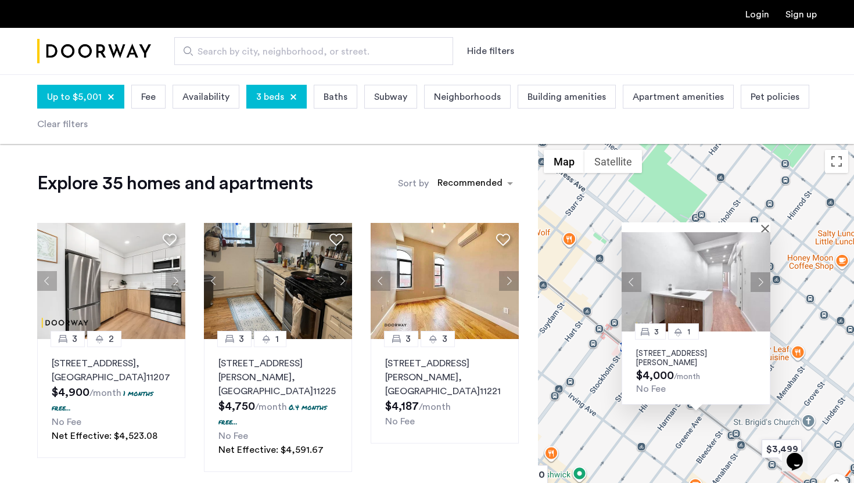
click at [761, 278] on button "Next apartment" at bounding box center [760, 282] width 20 height 20
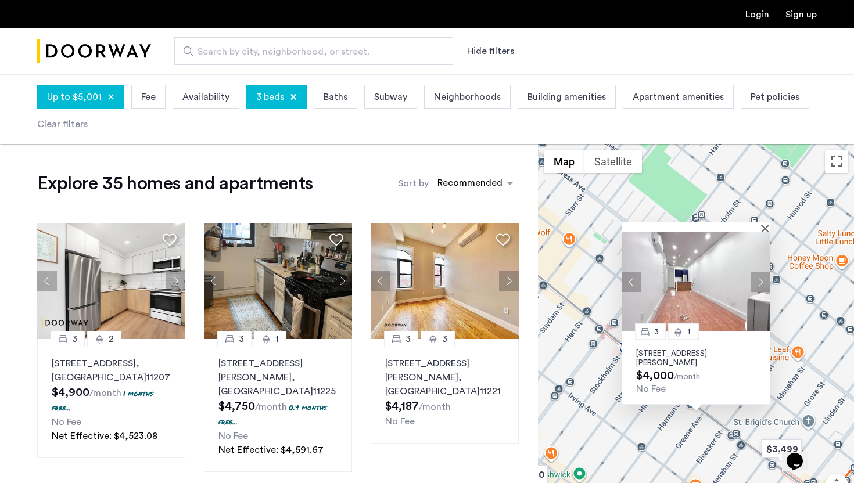
click at [760, 279] on button "Next apartment" at bounding box center [760, 282] width 20 height 20
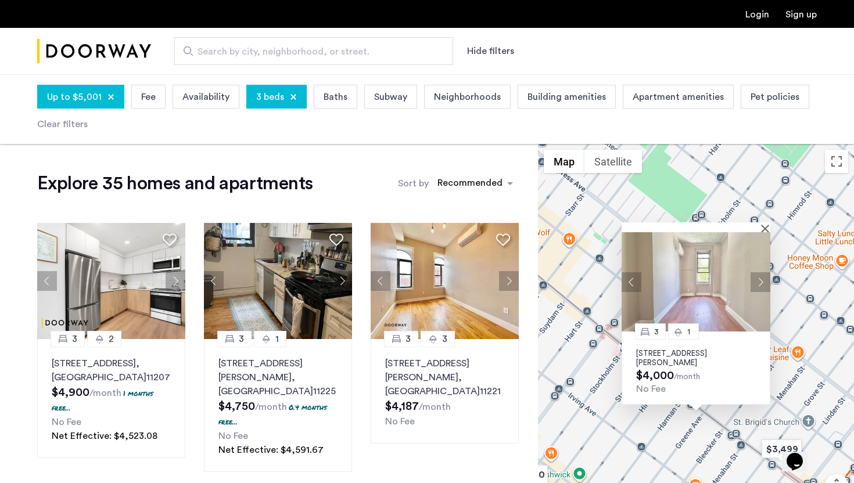
click at [760, 279] on button "Next apartment" at bounding box center [760, 282] width 20 height 20
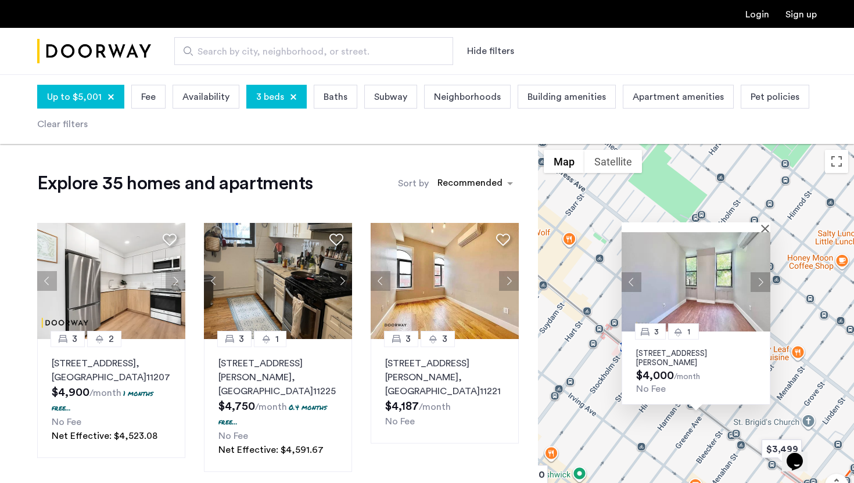
click at [760, 279] on button "Next apartment" at bounding box center [760, 282] width 20 height 20
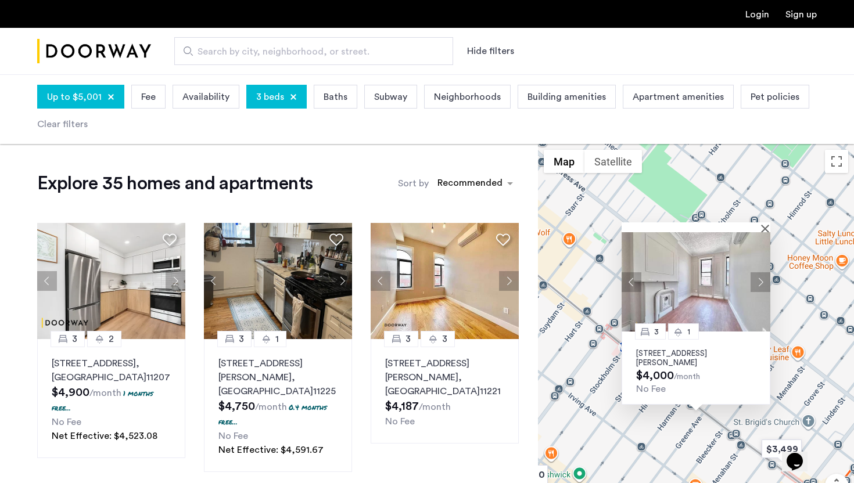
click at [766, 232] on img at bounding box center [695, 281] width 149 height 99
click at [763, 229] on div at bounding box center [695, 227] width 149 height 10
click at [761, 223] on div at bounding box center [691, 227] width 141 height 10
click at [764, 225] on button "Close" at bounding box center [767, 228] width 8 height 8
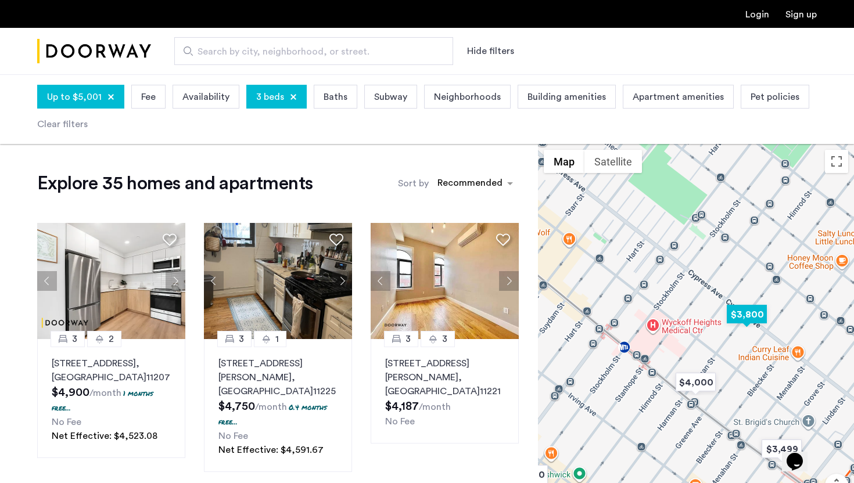
click at [756, 310] on img "$3,800" at bounding box center [746, 314] width 49 height 26
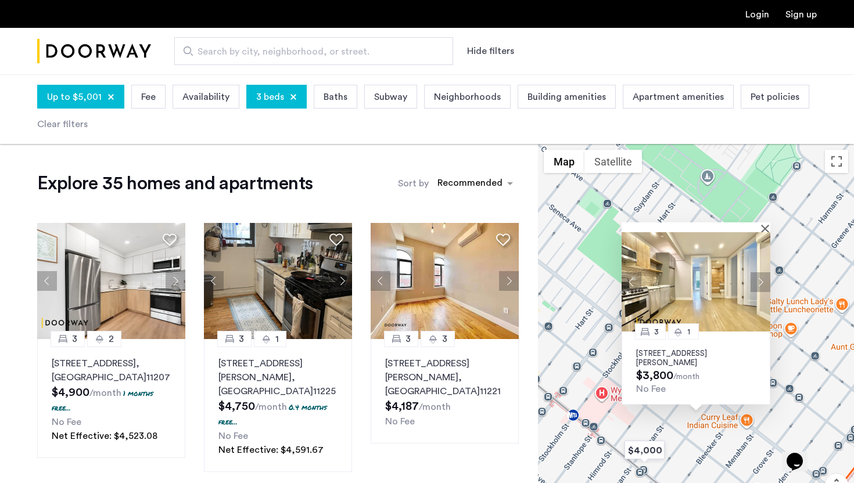
click at [762, 280] on button "Next apartment" at bounding box center [760, 282] width 20 height 20
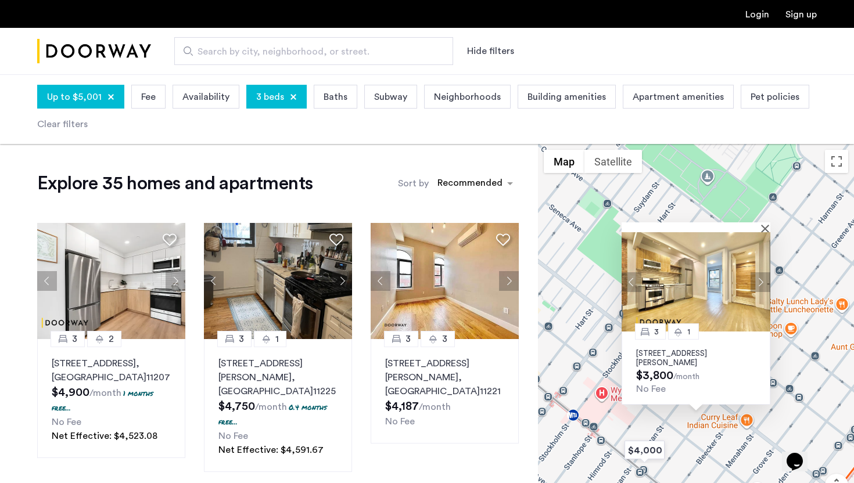
click at [687, 284] on img at bounding box center [695, 281] width 149 height 99
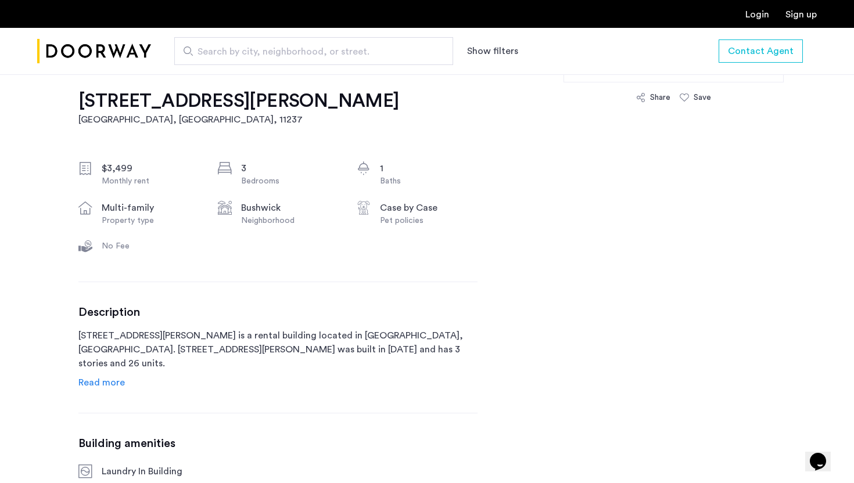
scroll to position [531, 0]
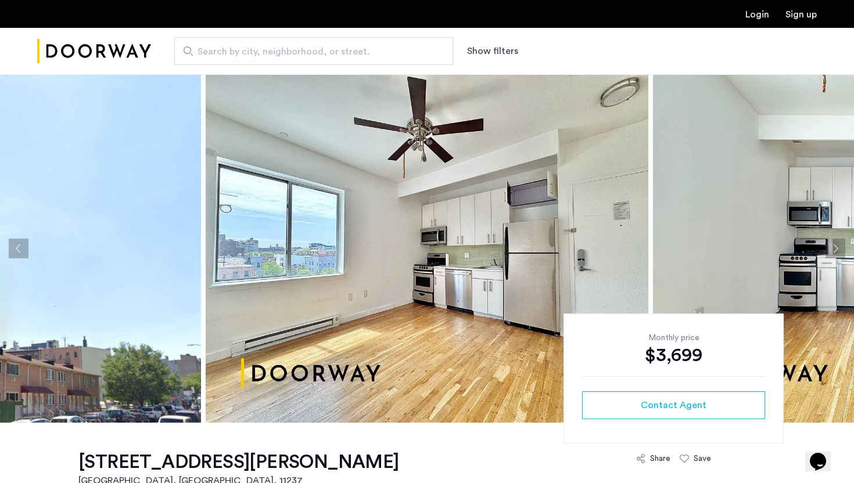
scroll to position [1, 0]
click at [838, 247] on button "Next apartment" at bounding box center [835, 248] width 20 height 20
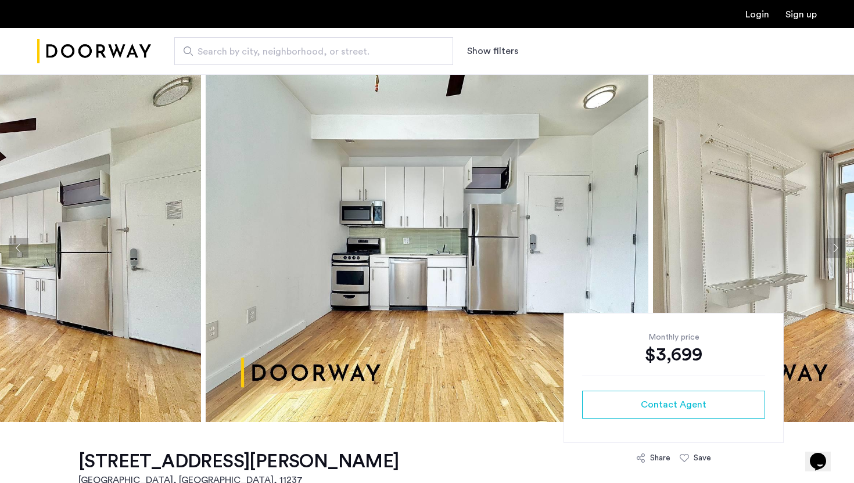
click at [838, 247] on button "Next apartment" at bounding box center [835, 248] width 20 height 20
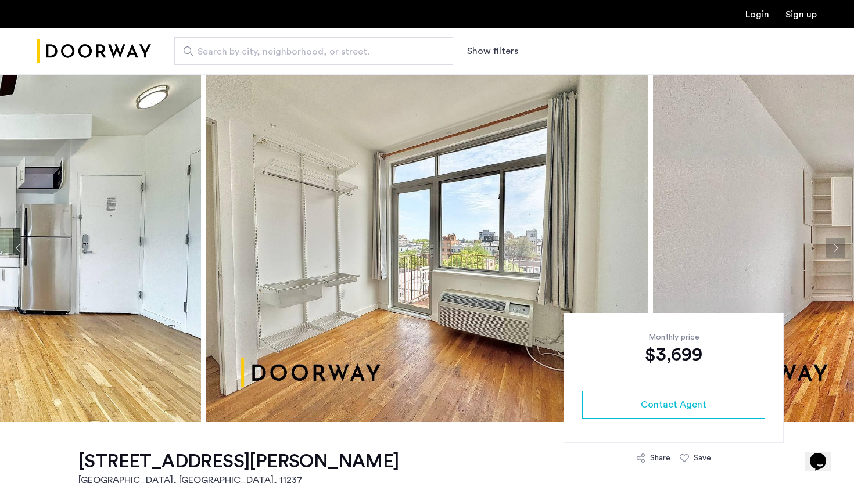
click at [838, 247] on button "Next apartment" at bounding box center [835, 248] width 20 height 20
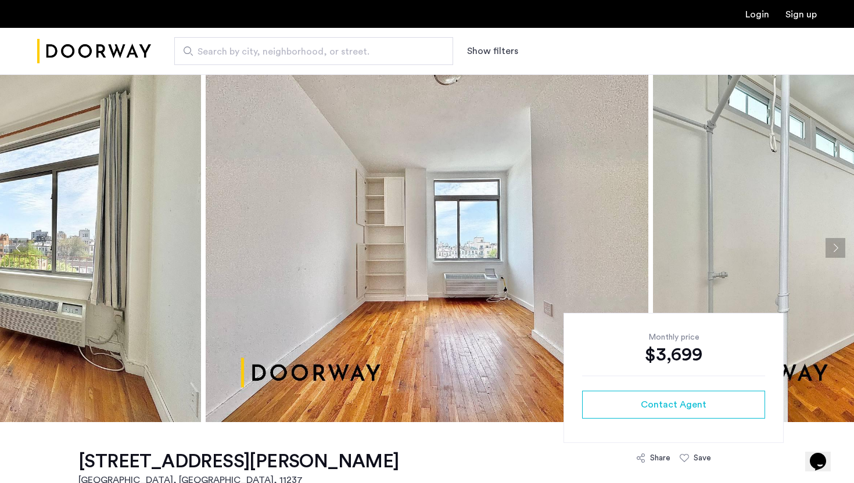
click at [838, 247] on button "Next apartment" at bounding box center [835, 248] width 20 height 20
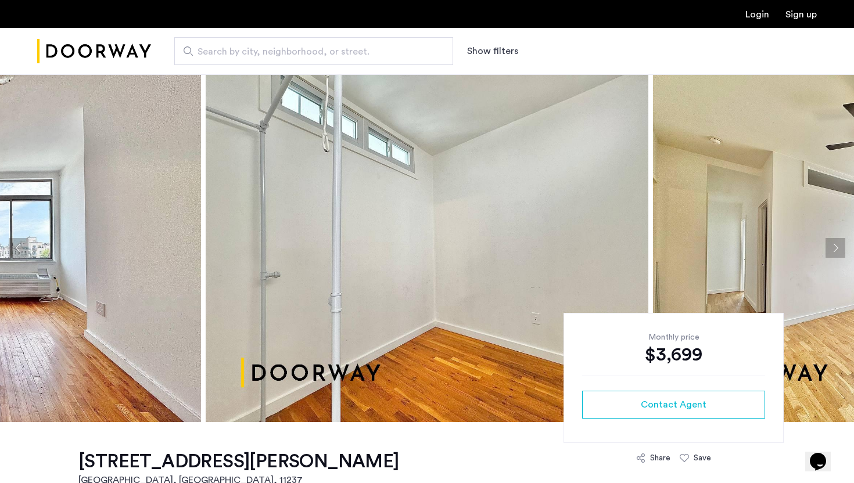
click at [838, 247] on button "Next apartment" at bounding box center [835, 248] width 20 height 20
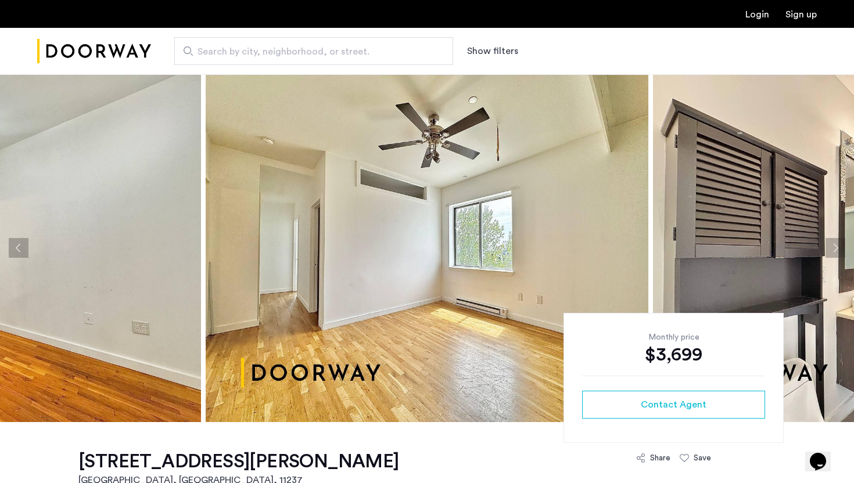
click at [838, 247] on button "Next apartment" at bounding box center [835, 248] width 20 height 20
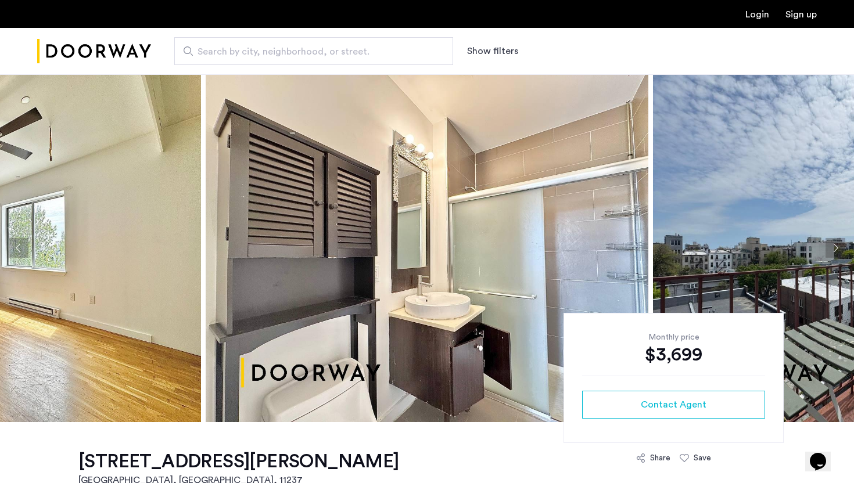
click at [838, 247] on button "Next apartment" at bounding box center [835, 248] width 20 height 20
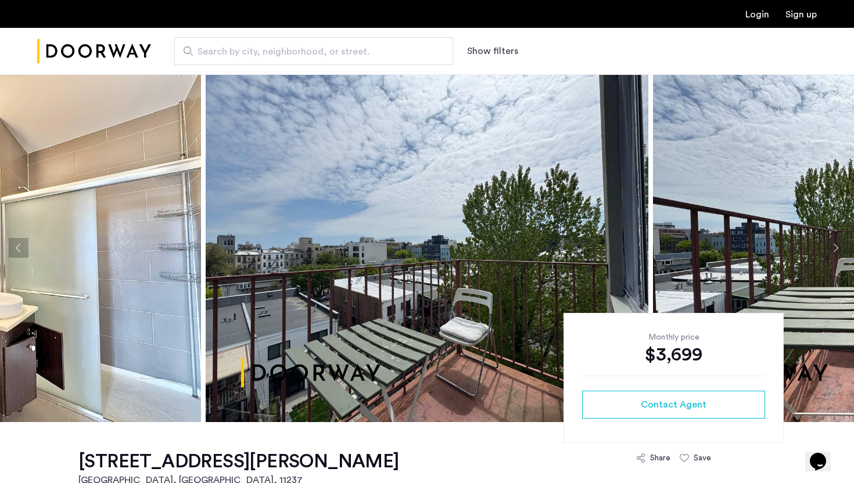
click at [838, 247] on button "Next apartment" at bounding box center [835, 248] width 20 height 20
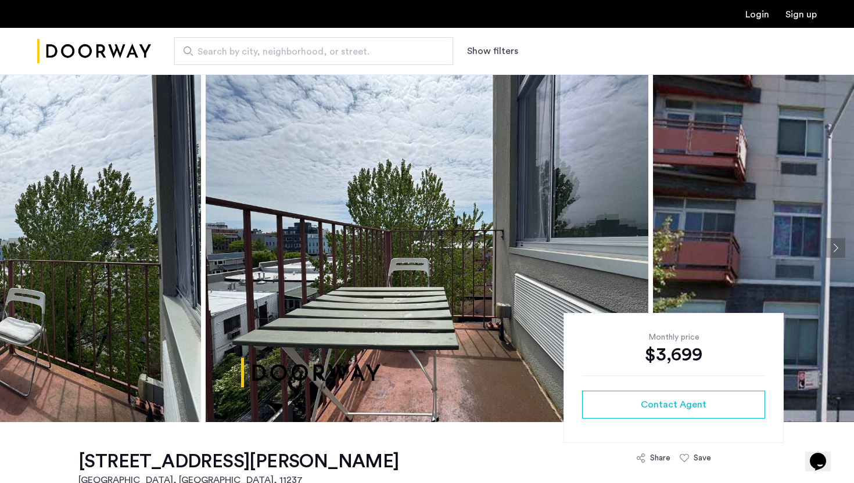
click at [838, 247] on button "Next apartment" at bounding box center [835, 248] width 20 height 20
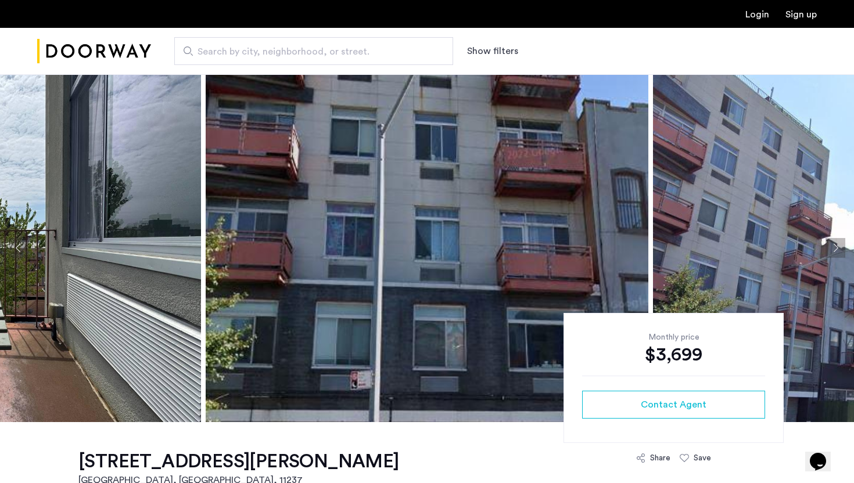
click at [838, 247] on button "Next apartment" at bounding box center [835, 248] width 20 height 20
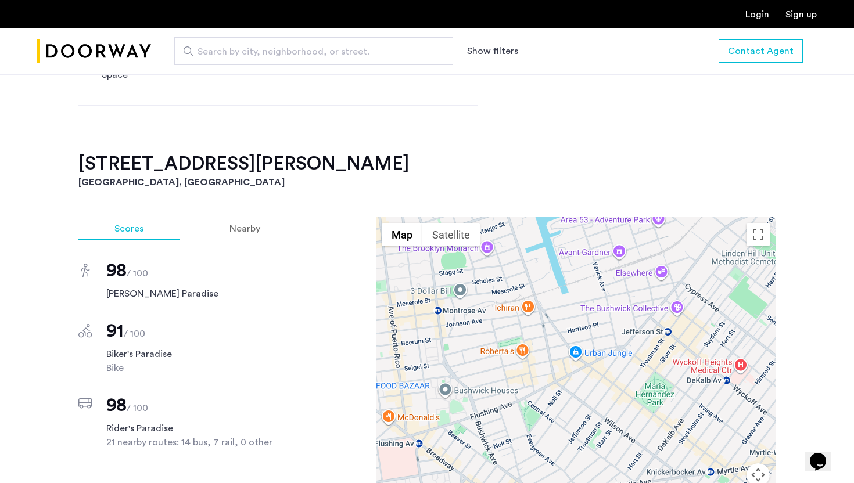
scroll to position [806, 0]
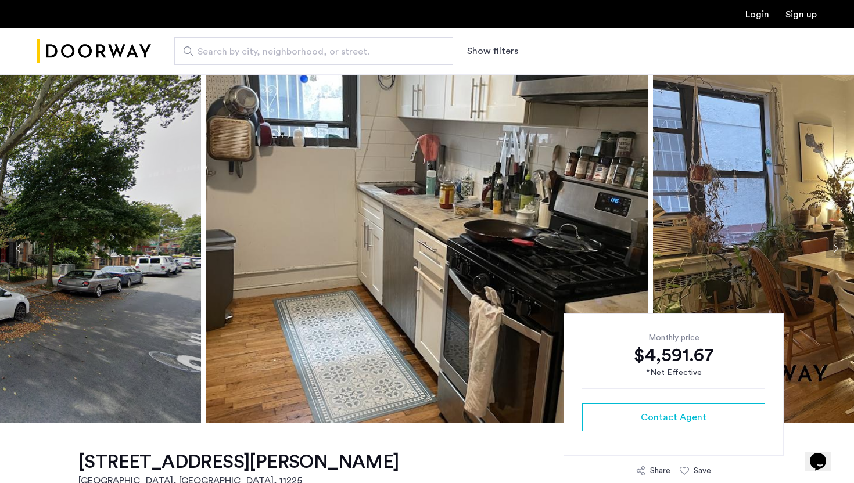
click at [832, 253] on button "Next apartment" at bounding box center [835, 249] width 20 height 20
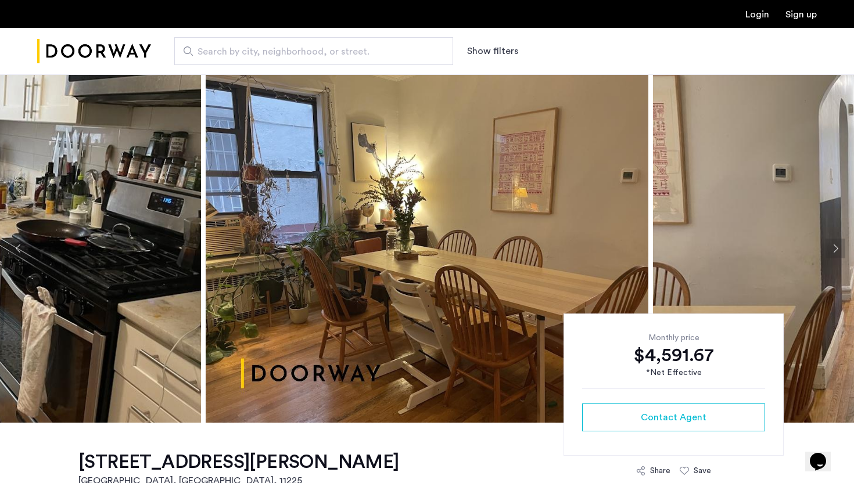
click at [832, 253] on button "Next apartment" at bounding box center [835, 249] width 20 height 20
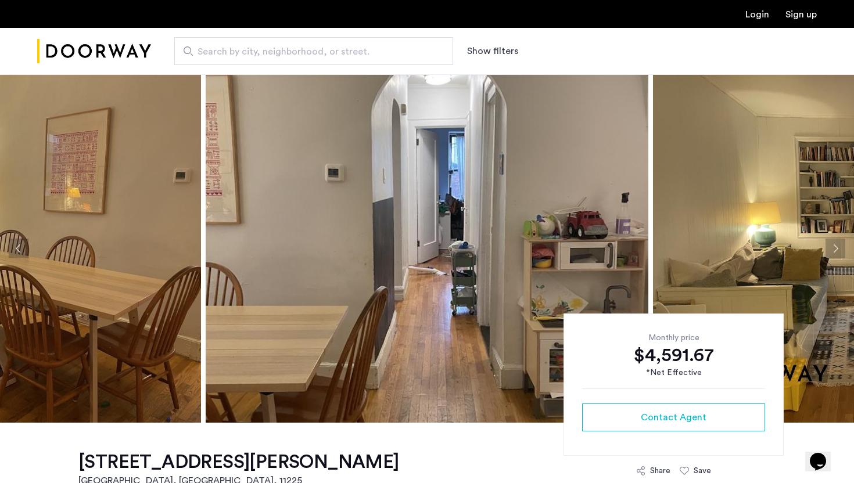
click at [832, 253] on button "Next apartment" at bounding box center [835, 249] width 20 height 20
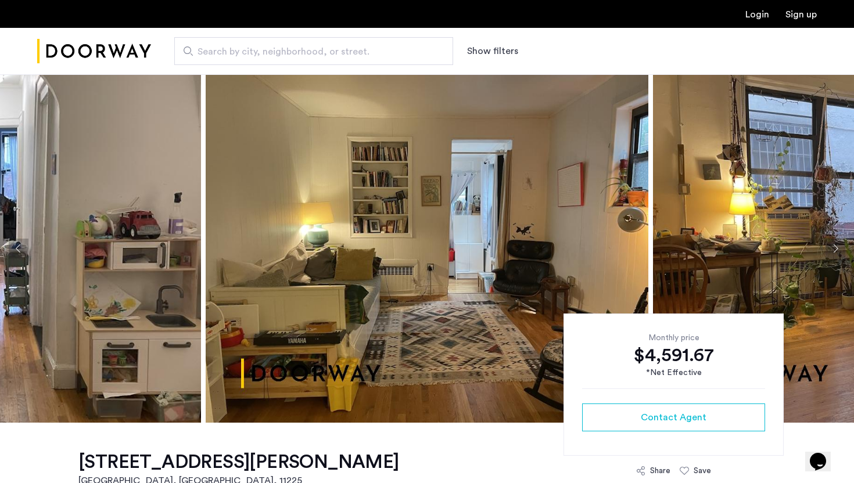
click at [832, 253] on button "Next apartment" at bounding box center [835, 249] width 20 height 20
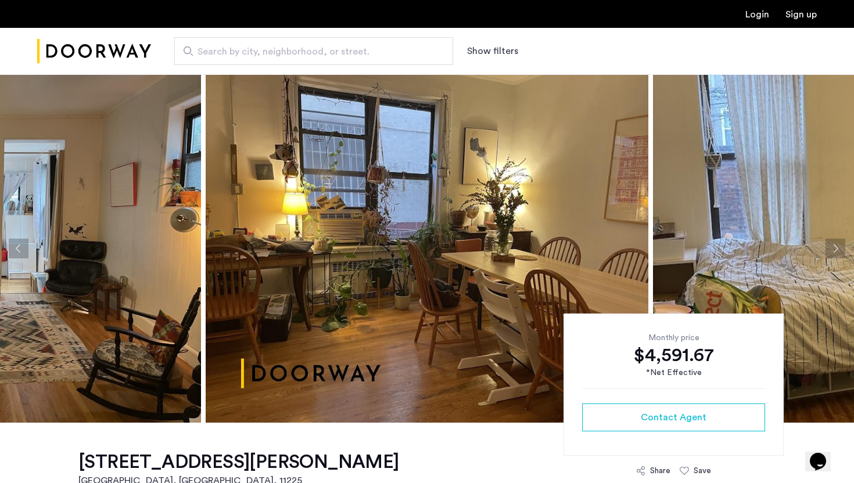
click at [832, 253] on button "Next apartment" at bounding box center [835, 249] width 20 height 20
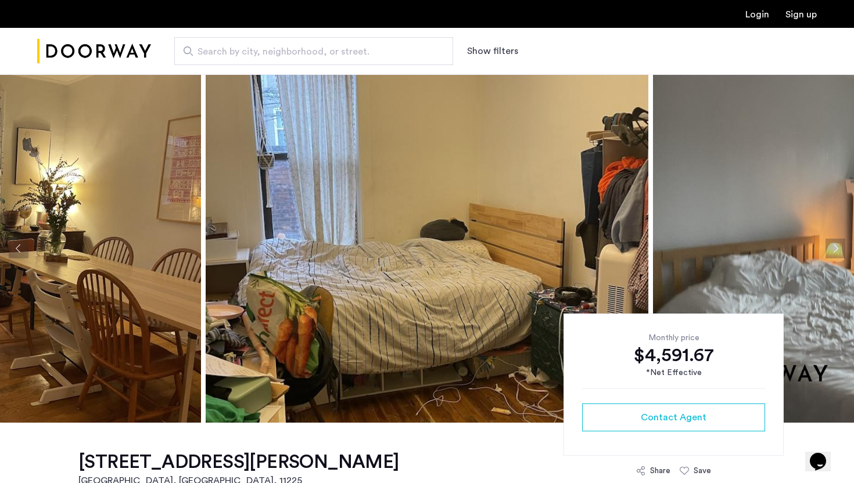
click at [832, 253] on button "Next apartment" at bounding box center [835, 249] width 20 height 20
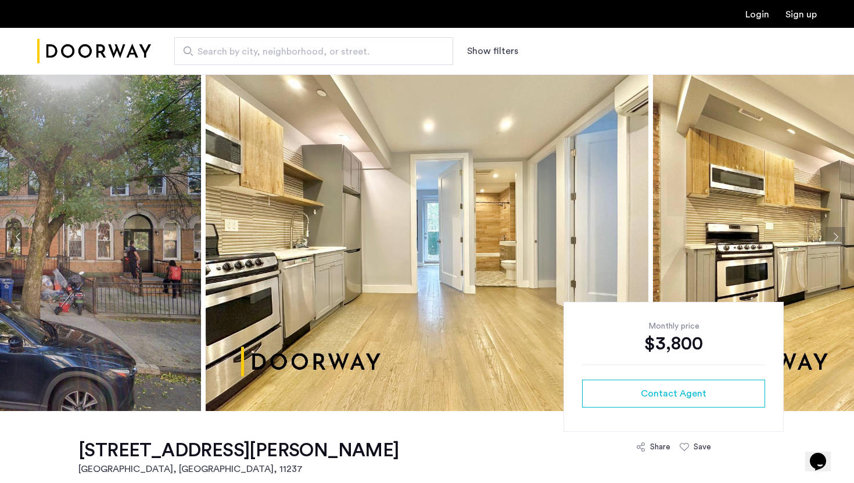
scroll to position [29, 0]
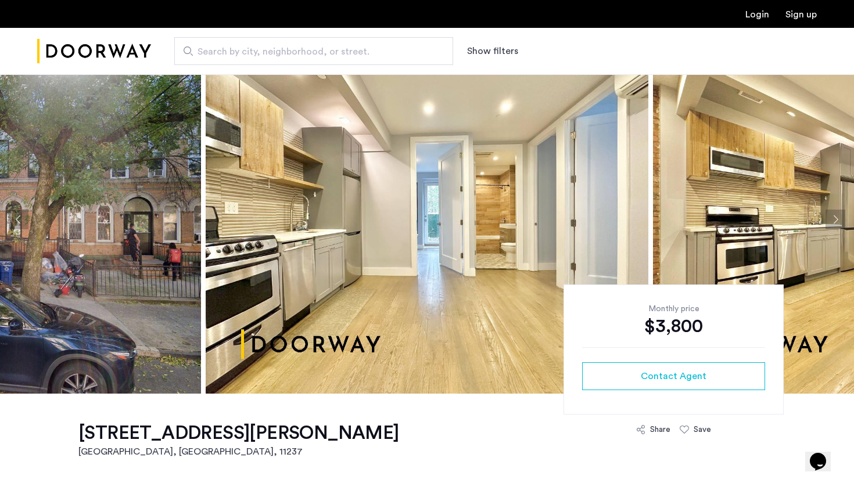
click at [841, 222] on button "Next apartment" at bounding box center [835, 220] width 20 height 20
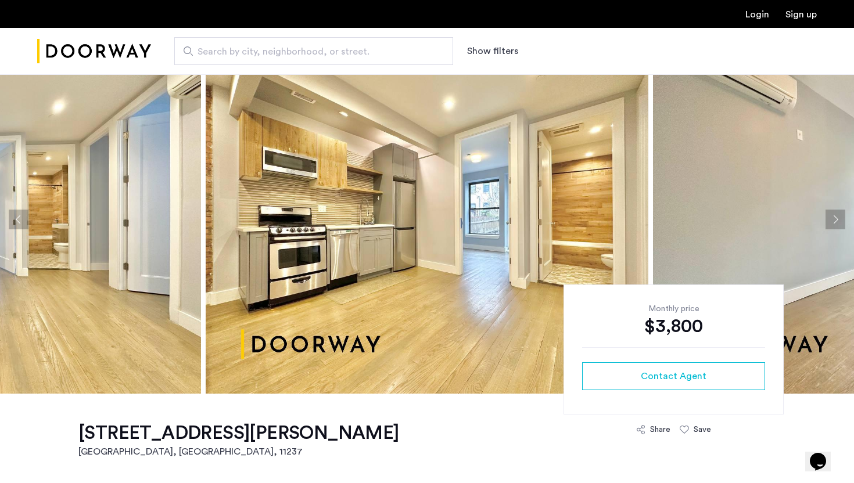
click at [841, 222] on button "Next apartment" at bounding box center [835, 220] width 20 height 20
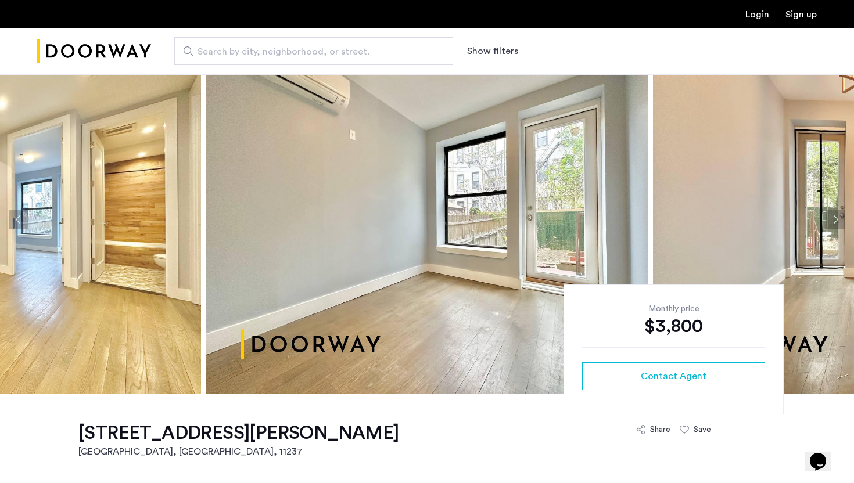
click at [841, 222] on button "Next apartment" at bounding box center [835, 220] width 20 height 20
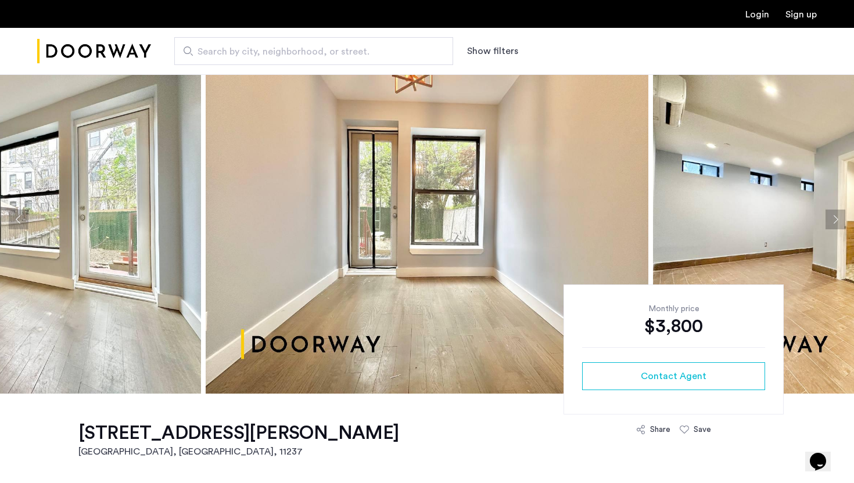
click at [841, 222] on button "Next apartment" at bounding box center [835, 220] width 20 height 20
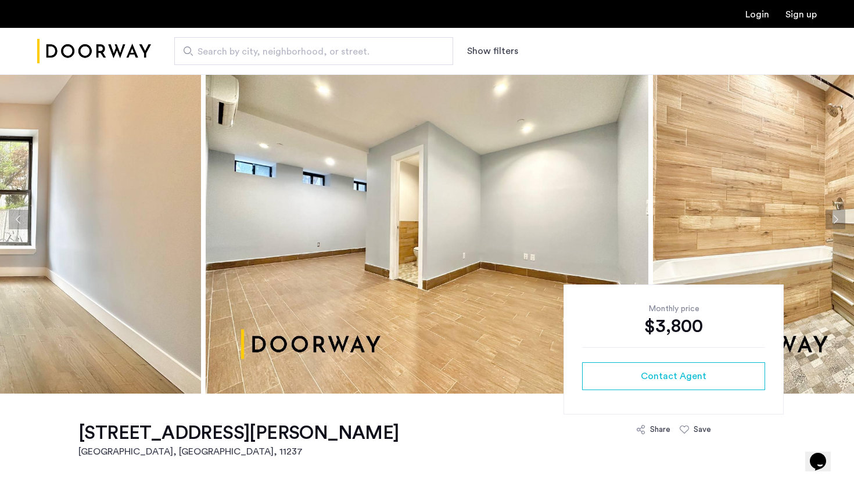
click at [841, 222] on button "Next apartment" at bounding box center [835, 220] width 20 height 20
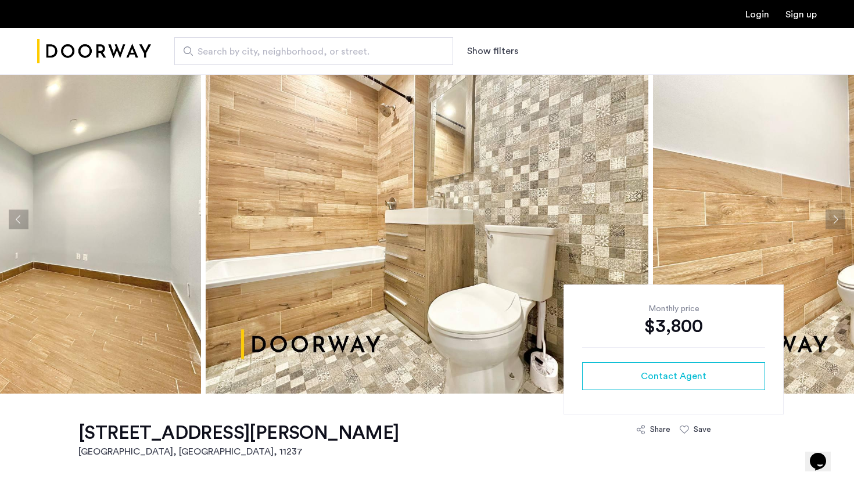
click at [841, 222] on button "Next apartment" at bounding box center [835, 220] width 20 height 20
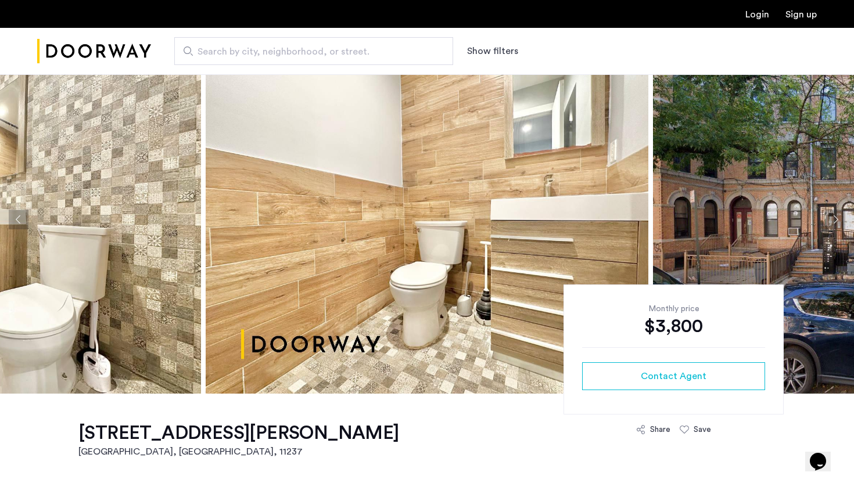
click at [841, 222] on button "Next apartment" at bounding box center [835, 220] width 20 height 20
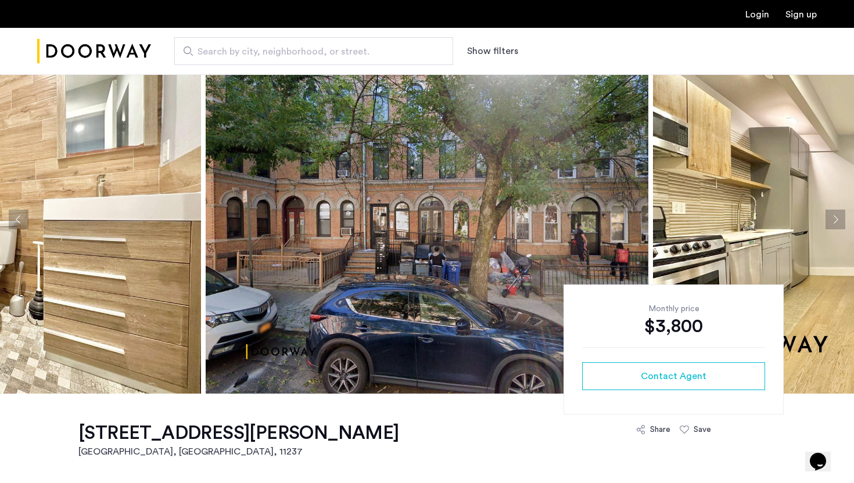
click at [841, 222] on button "Next apartment" at bounding box center [835, 220] width 20 height 20
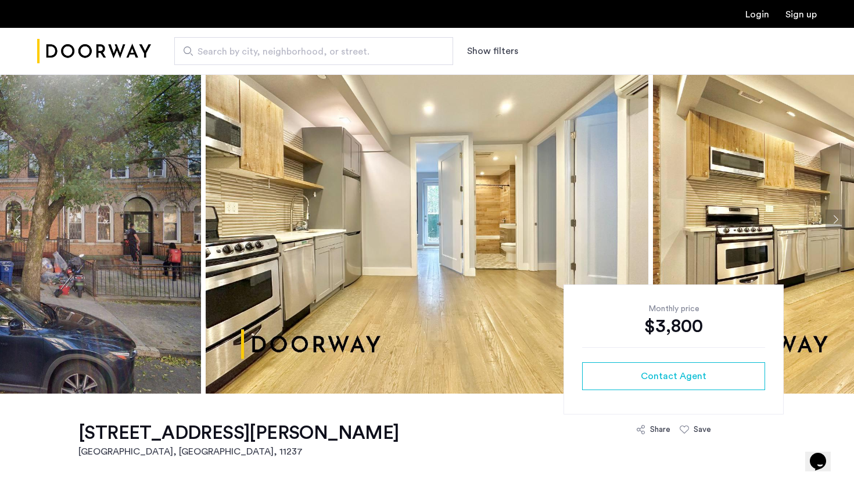
click at [841, 222] on button "Next apartment" at bounding box center [835, 220] width 20 height 20
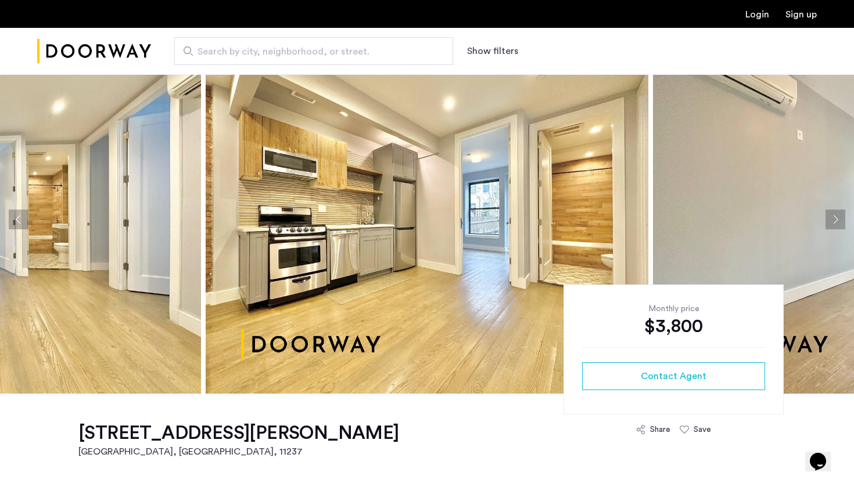
click at [841, 222] on button "Next apartment" at bounding box center [835, 220] width 20 height 20
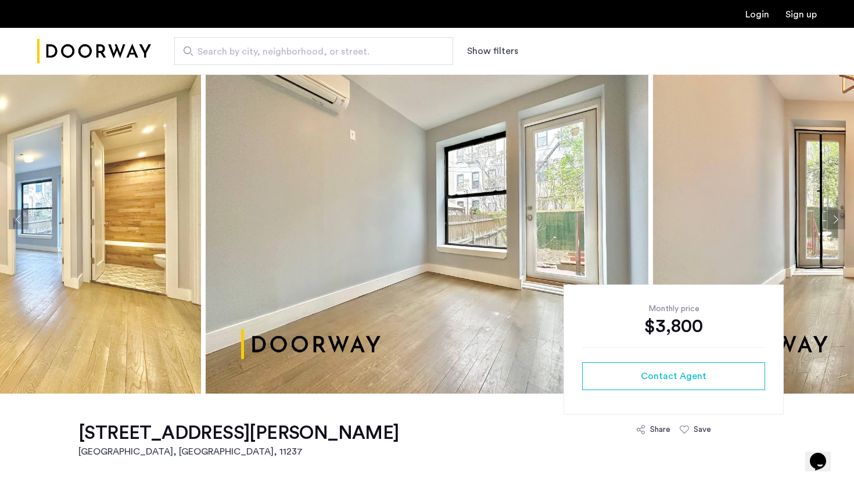
click at [841, 222] on button "Next apartment" at bounding box center [835, 220] width 20 height 20
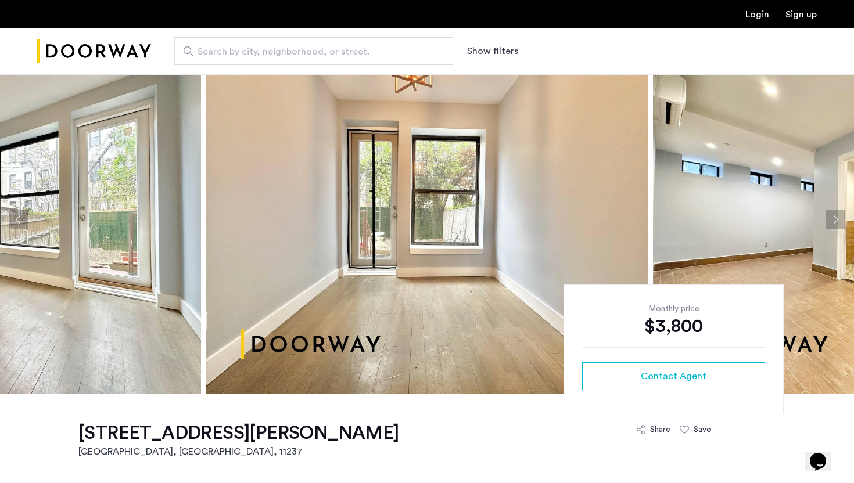
click at [841, 222] on button "Next apartment" at bounding box center [835, 220] width 20 height 20
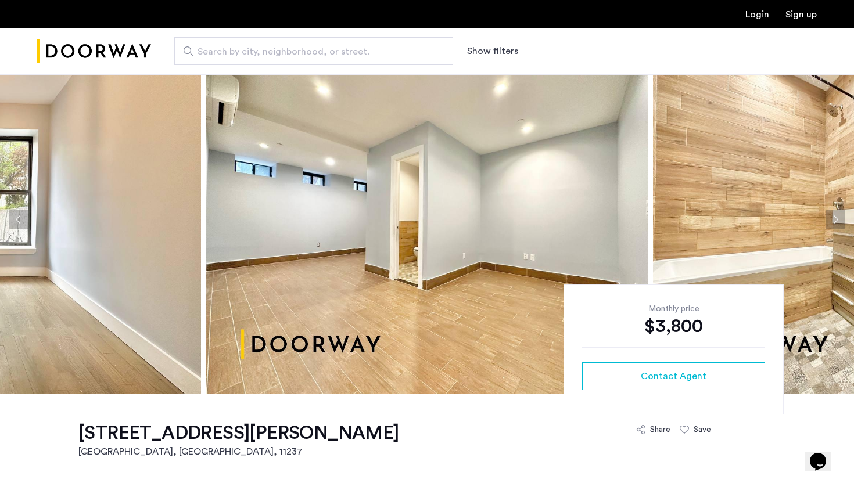
click at [841, 222] on button "Next apartment" at bounding box center [835, 220] width 20 height 20
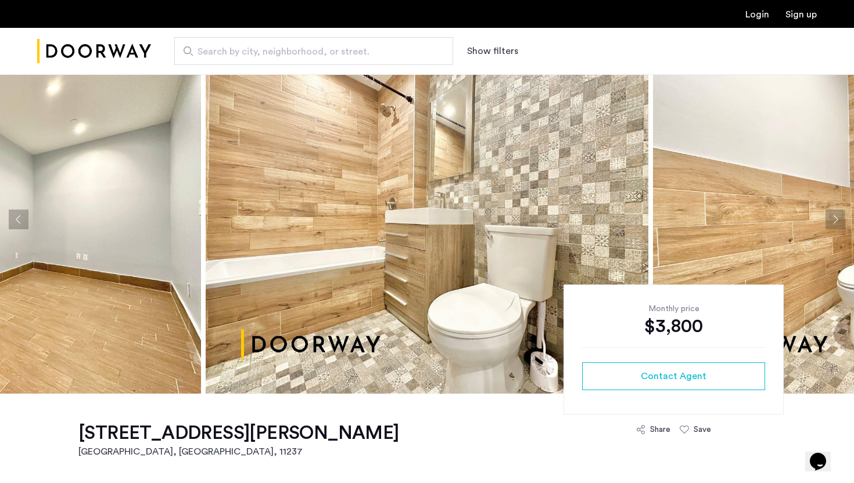
click at [841, 222] on button "Next apartment" at bounding box center [835, 220] width 20 height 20
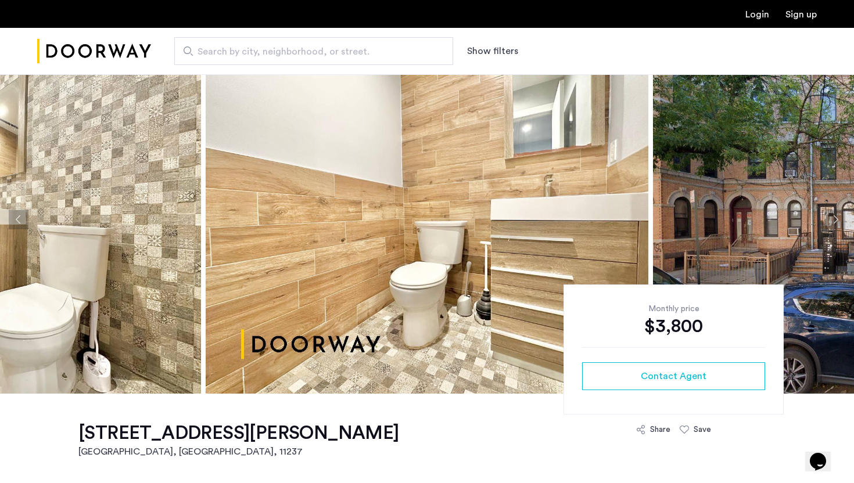
scroll to position [574, 0]
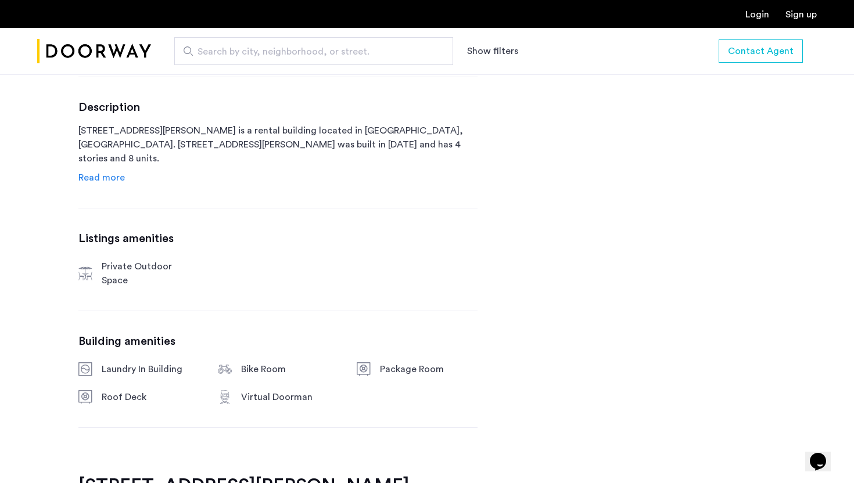
click at [103, 186] on div "[STREET_ADDRESS][PERSON_NAME] $3,800 Monthly rent 3 Bedrooms 1 Baths multi-fami…" at bounding box center [277, 162] width 399 height 626
click at [102, 176] on span "Read more" at bounding box center [101, 177] width 46 height 9
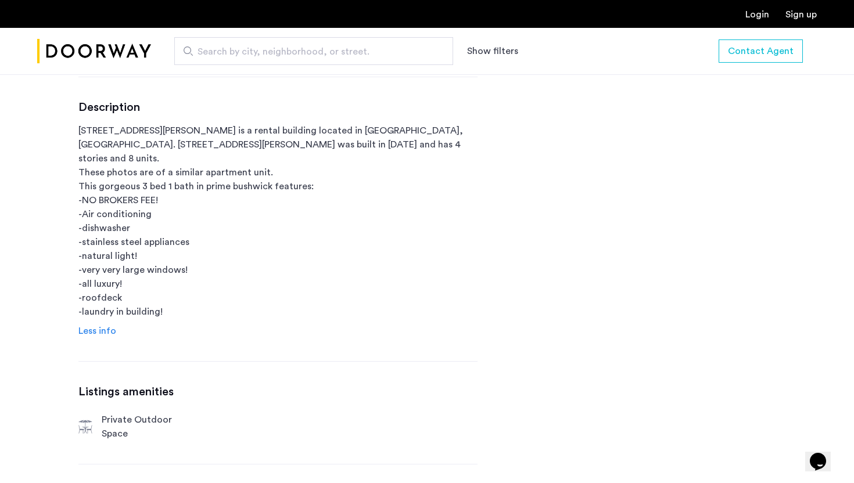
drag, startPoint x: 122, startPoint y: 124, endPoint x: 124, endPoint y: 325, distance: 201.6
click at [124, 325] on div "[STREET_ADDRESS][PERSON_NAME] $3,800 Monthly rent 3 Bedrooms 1 Baths multi-fami…" at bounding box center [277, 238] width 399 height 779
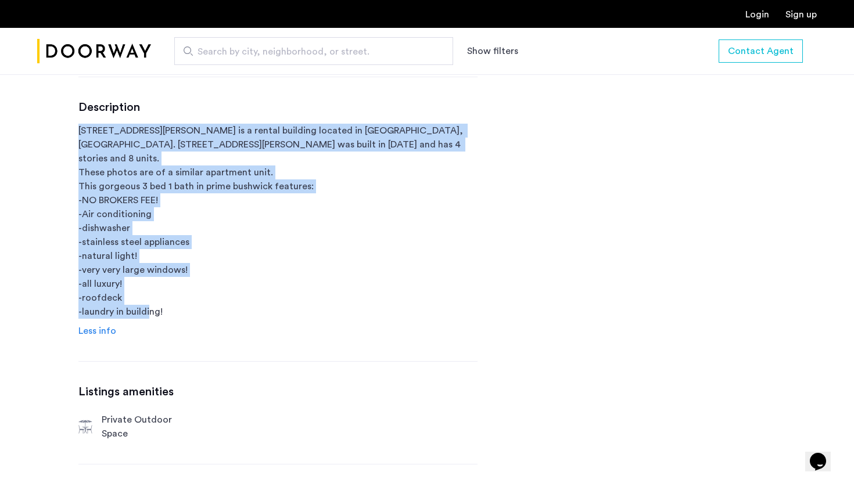
drag, startPoint x: 150, startPoint y: 301, endPoint x: 189, endPoint y: 121, distance: 184.1
click at [189, 121] on div "Description [STREET_ADDRESS][PERSON_NAME] is a rental building located in [GEOG…" at bounding box center [277, 219] width 399 height 238
drag, startPoint x: 189, startPoint y: 121, endPoint x: 163, endPoint y: 320, distance: 200.9
click at [163, 321] on div "Description [STREET_ADDRESS][PERSON_NAME] is a rental building located in [GEOG…" at bounding box center [277, 219] width 399 height 238
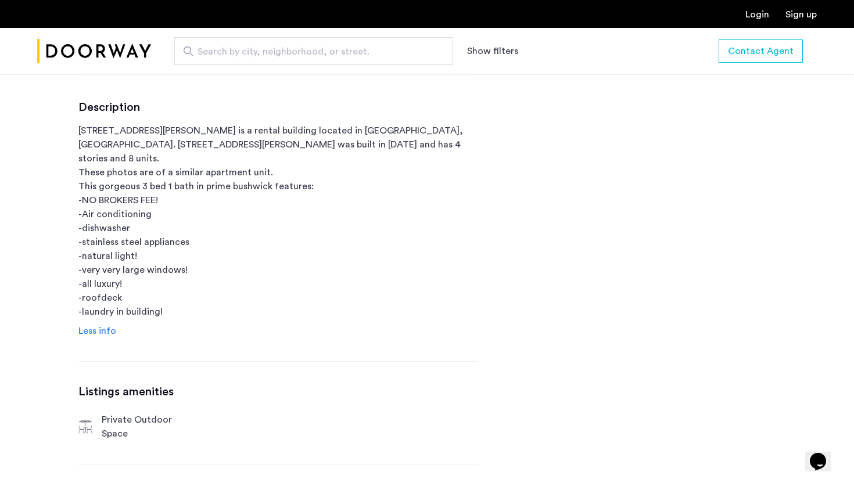
click at [170, 303] on p "[STREET_ADDRESS][PERSON_NAME] is a rental building located in [GEOGRAPHIC_DATA]…" at bounding box center [277, 221] width 399 height 195
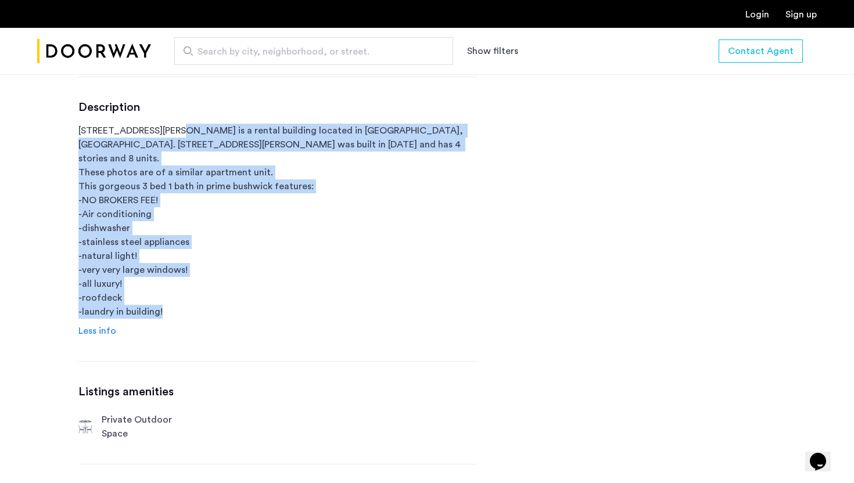
drag, startPoint x: 170, startPoint y: 303, endPoint x: 175, endPoint y: 120, distance: 183.0
click at [174, 121] on div "Description [STREET_ADDRESS][PERSON_NAME] is a rental building located in [GEOG…" at bounding box center [277, 219] width 399 height 238
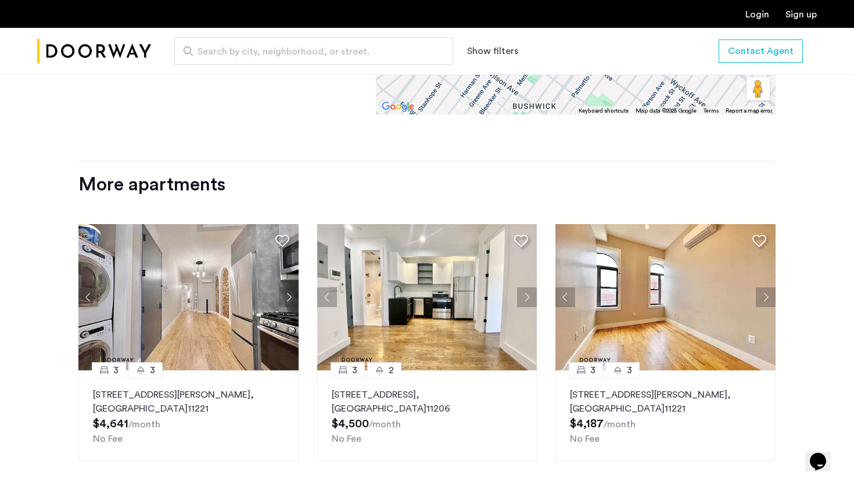
scroll to position [1499, 0]
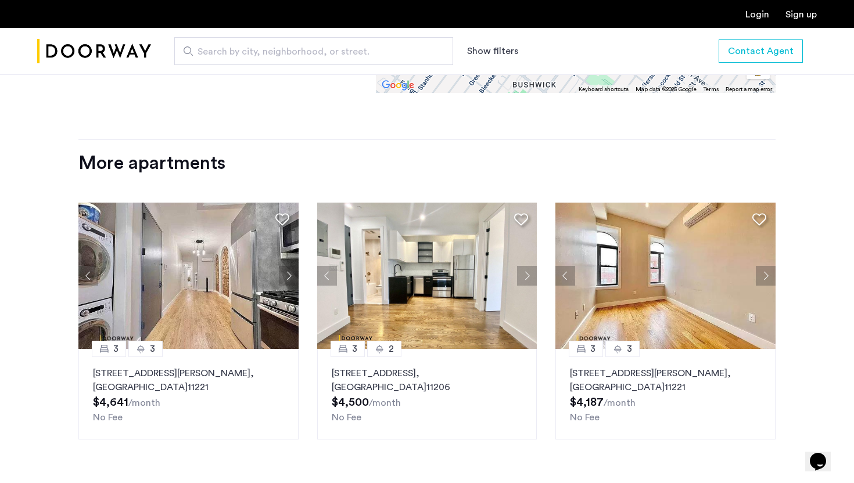
click at [761, 266] on button "Next apartment" at bounding box center [766, 276] width 20 height 20
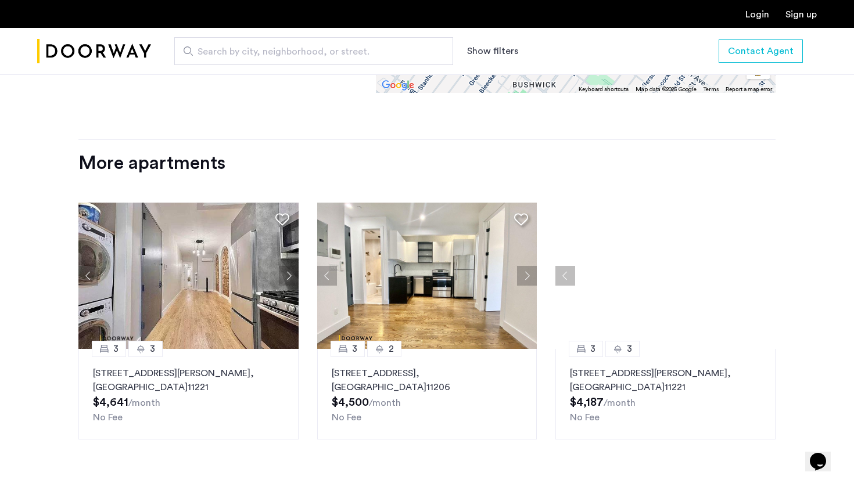
click at [761, 247] on div at bounding box center [665, 276] width 220 height 146
click at [572, 266] on button "Previous apartment" at bounding box center [565, 276] width 20 height 20
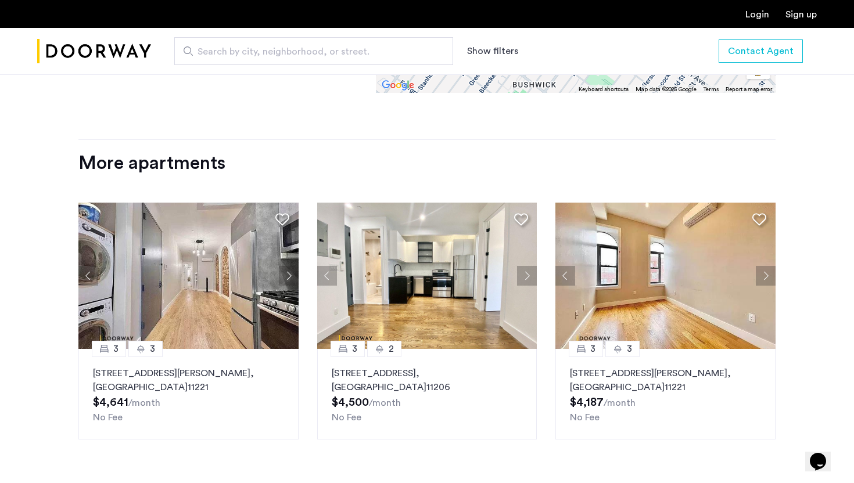
click at [762, 266] on button "Next apartment" at bounding box center [766, 276] width 20 height 20
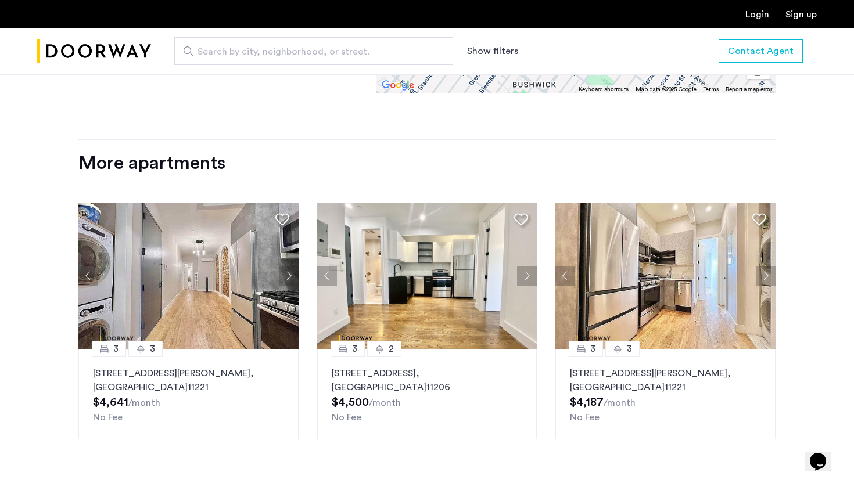
click at [762, 266] on button "Next apartment" at bounding box center [766, 276] width 20 height 20
